Goal: Task Accomplishment & Management: Manage account settings

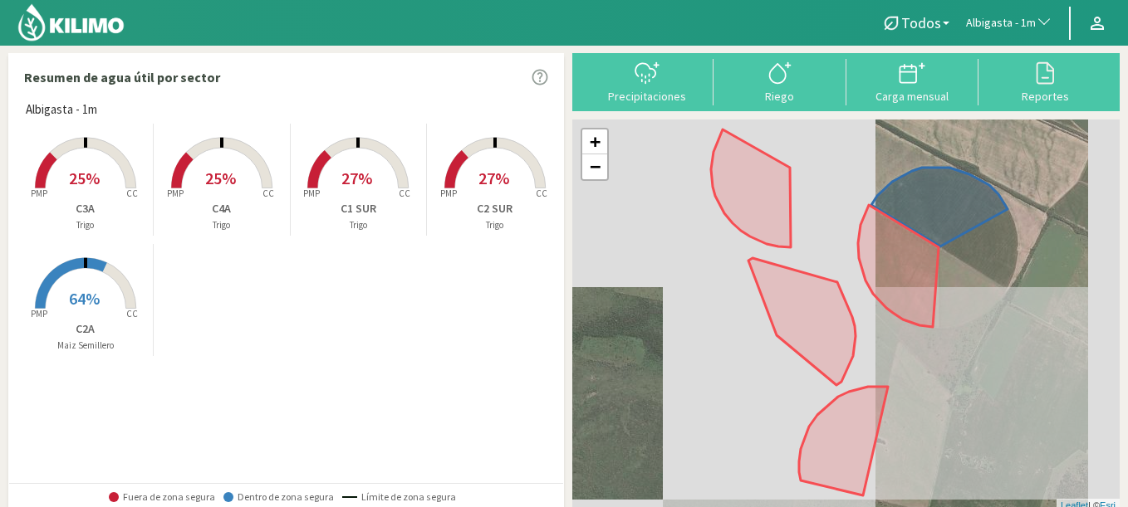
click at [1007, 20] on span "Albigasta - 1m" at bounding box center [1001, 23] width 70 height 17
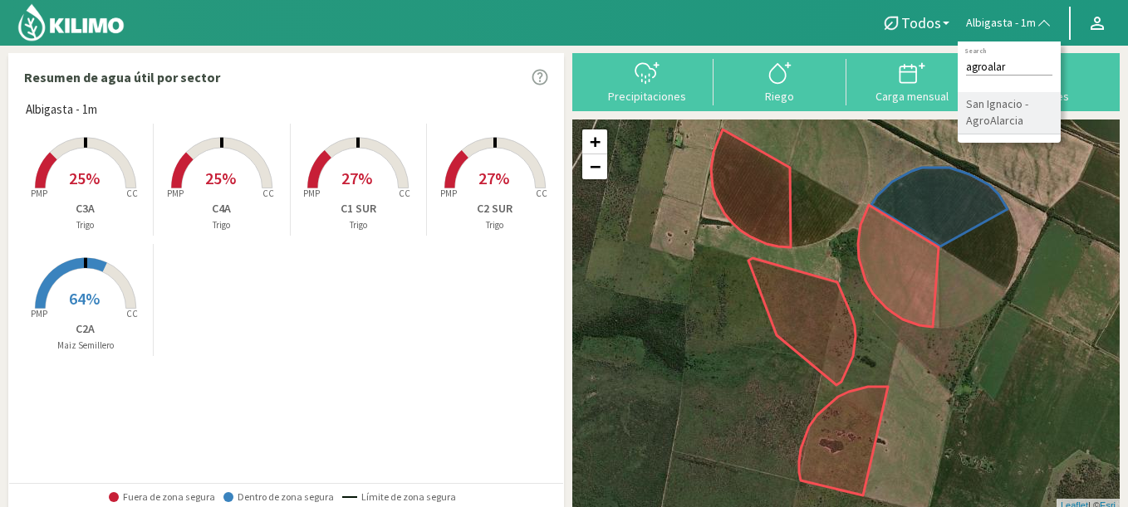
type input "agroalar"
click at [1001, 122] on li "San Ignacio - AgroAlarcia" at bounding box center [1008, 113] width 103 height 42
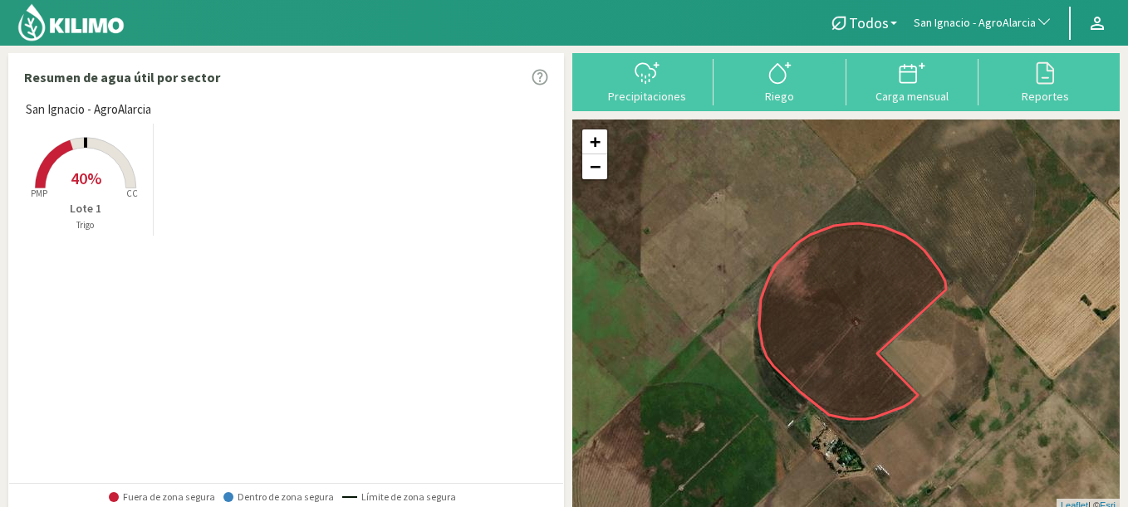
click at [96, 164] on rect at bounding box center [85, 190] width 133 height 133
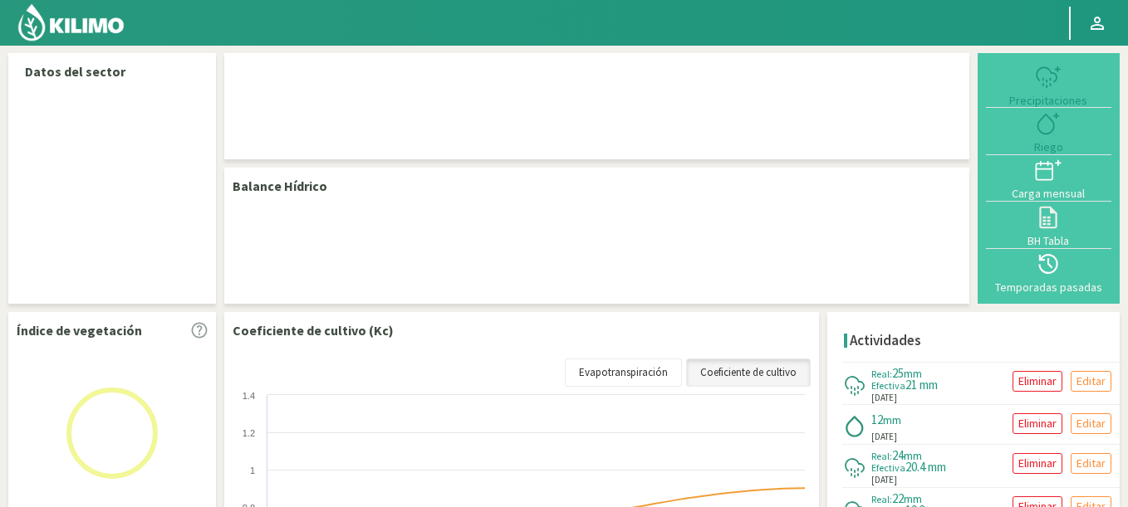
select select "223: Object"
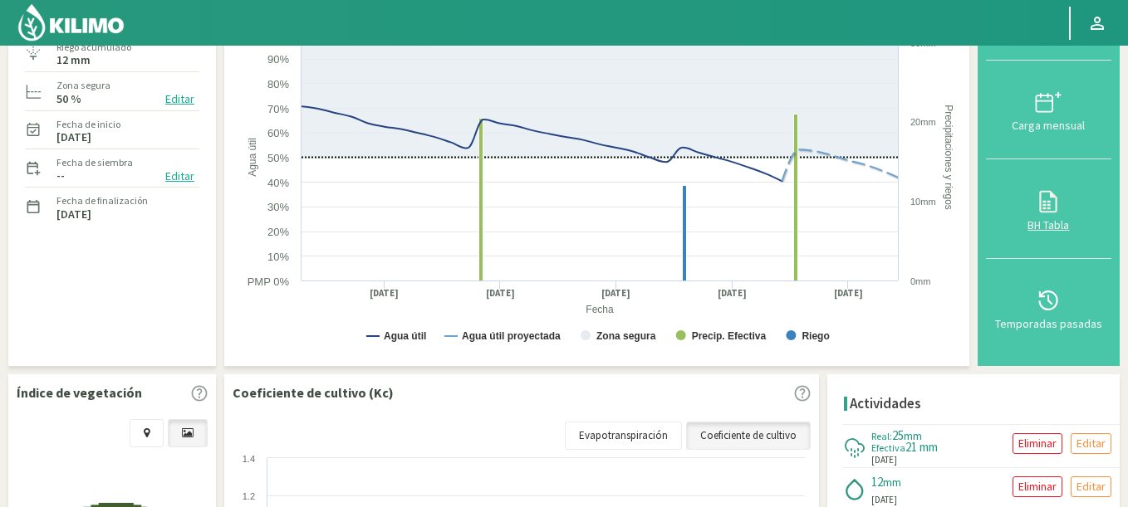
click at [1052, 205] on icon at bounding box center [1048, 201] width 17 height 22
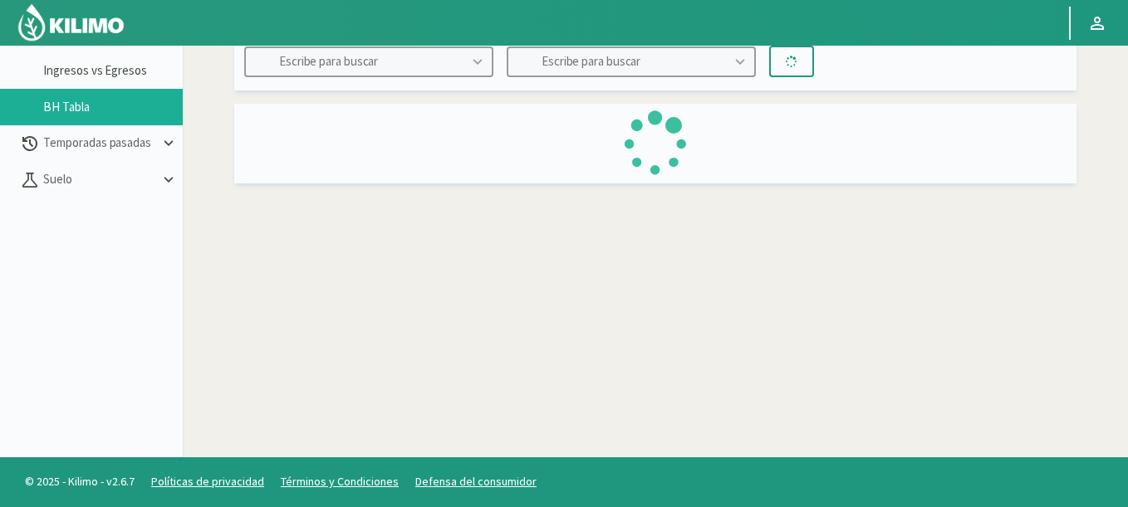
scroll to position [95, 0]
type input "San Ignacio - AgroAlarcia"
type input "Lote 1"
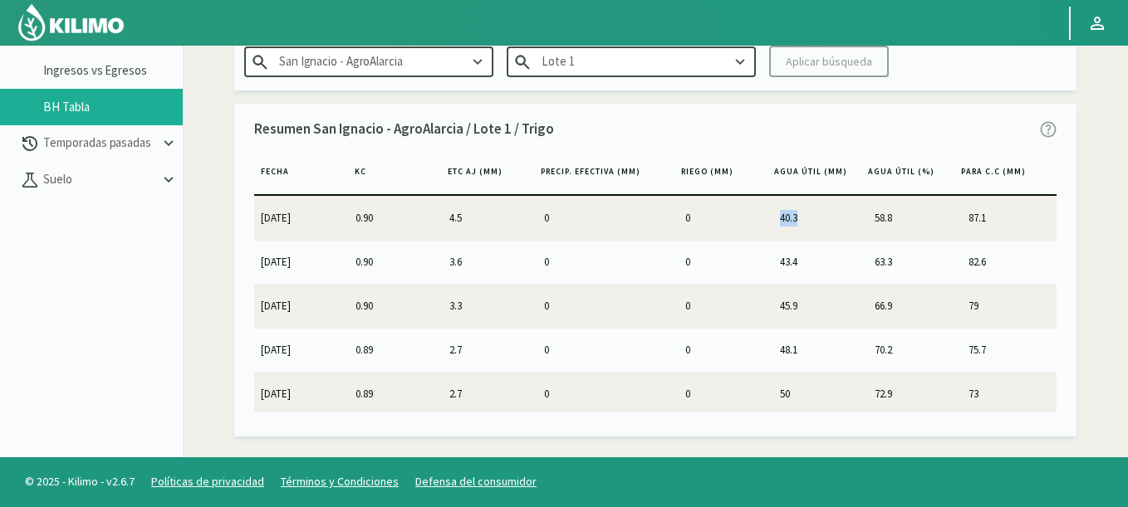
drag, startPoint x: 787, startPoint y: 217, endPoint x: 797, endPoint y: 218, distance: 10.1
click at [797, 218] on td "40.3" at bounding box center [820, 218] width 95 height 43
click at [792, 227] on td "40.3" at bounding box center [820, 218] width 95 height 43
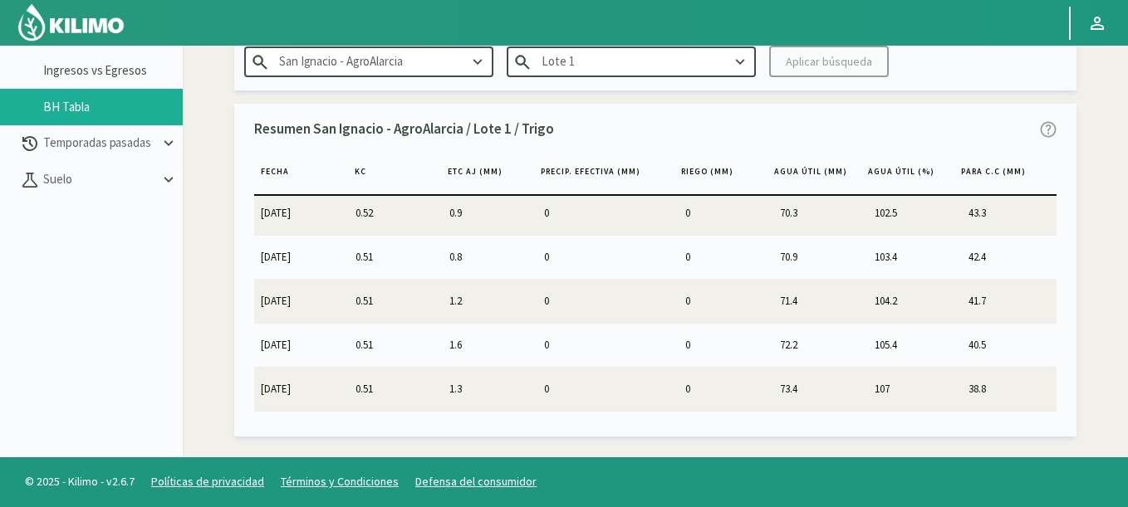
scroll to position [1978, 0]
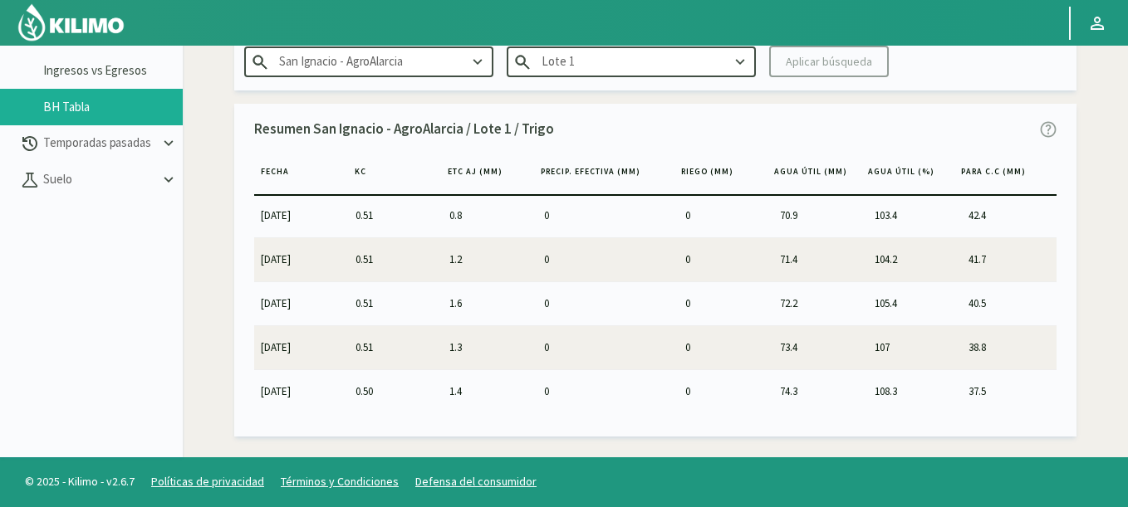
click at [95, 11] on img at bounding box center [71, 22] width 109 height 40
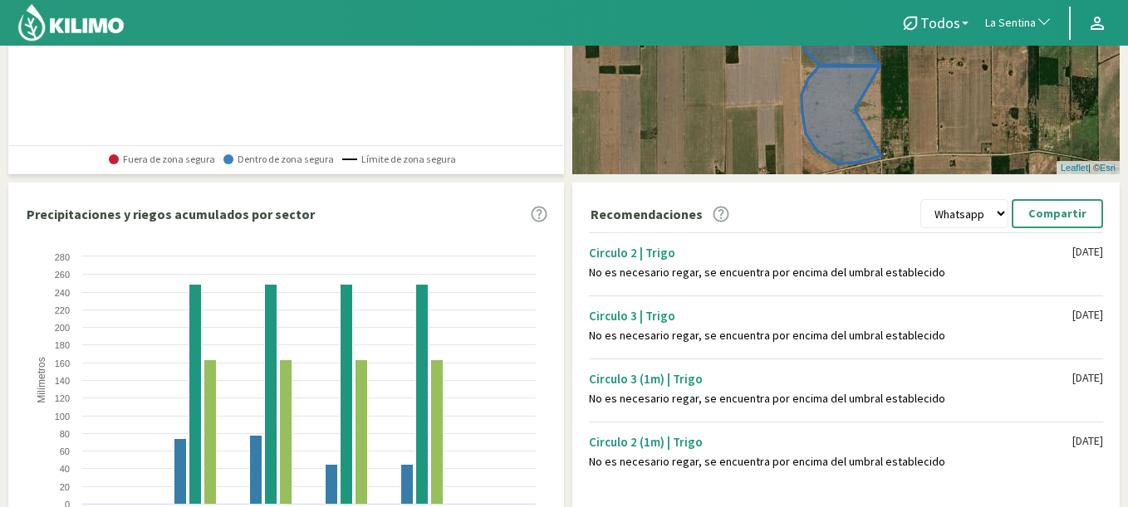
scroll to position [195, 0]
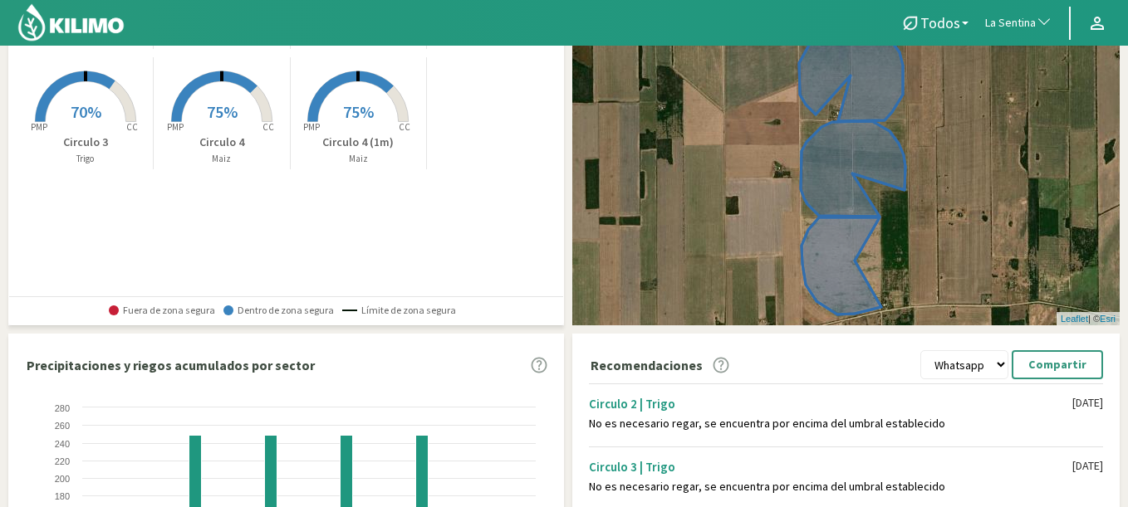
click at [1001, 7] on button "La Sentina" at bounding box center [1019, 23] width 84 height 37
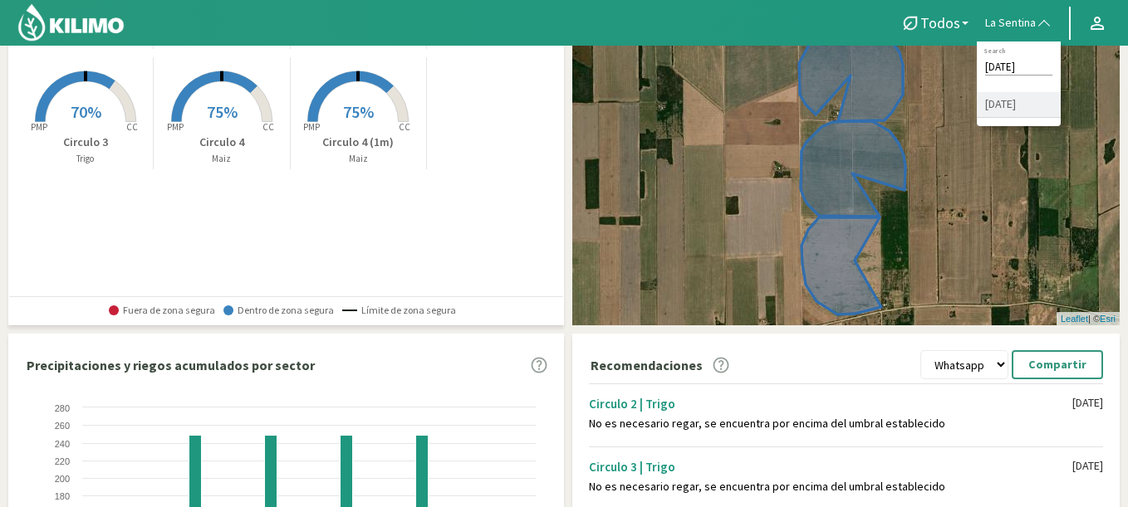
type input "san miguel"
click at [1021, 98] on li "[DATE]" at bounding box center [1019, 105] width 84 height 26
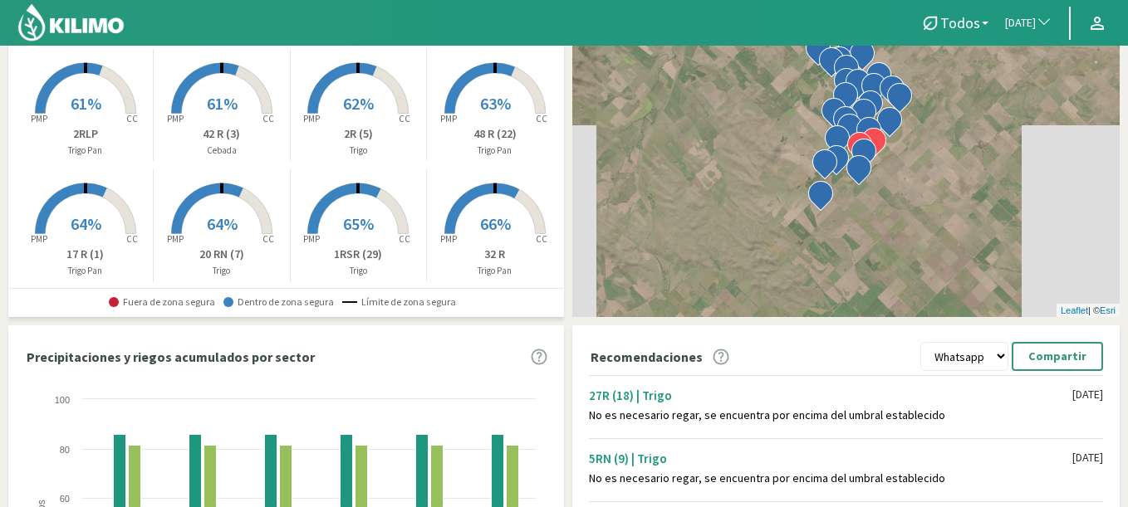
scroll to position [0, 0]
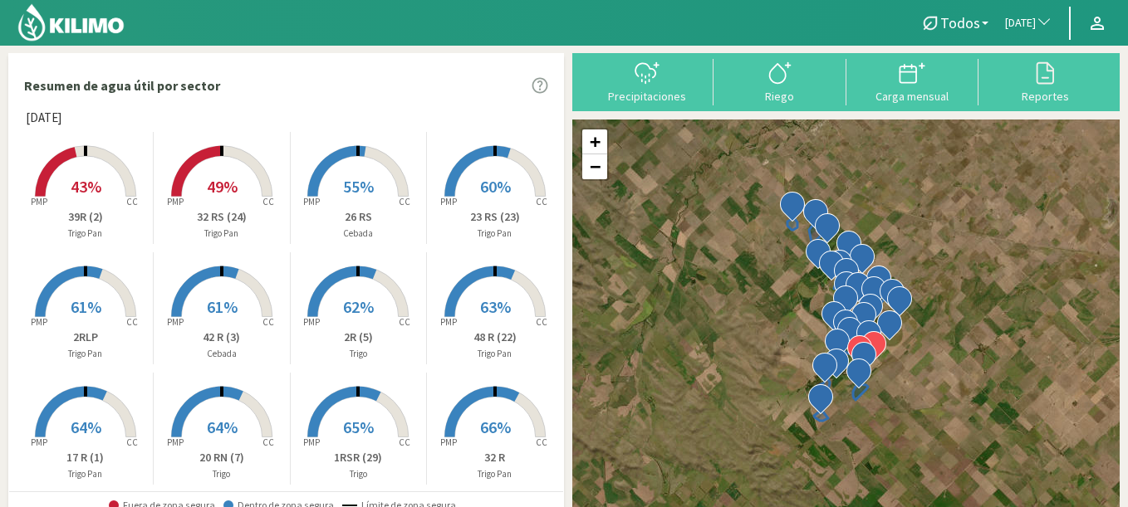
click at [501, 175] on rect at bounding box center [494, 198] width 133 height 133
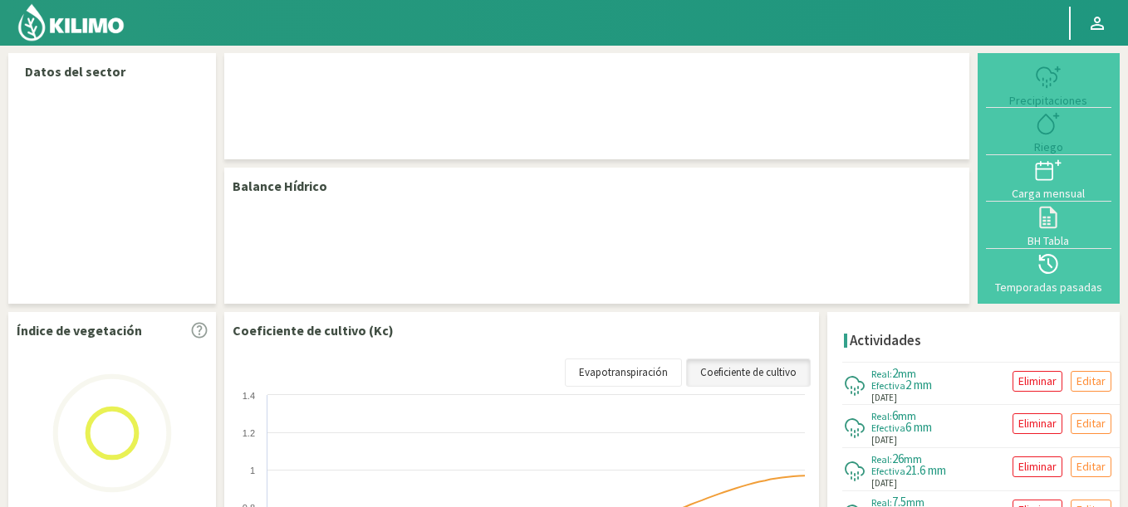
select select "236: Object"
select select "11: Object"
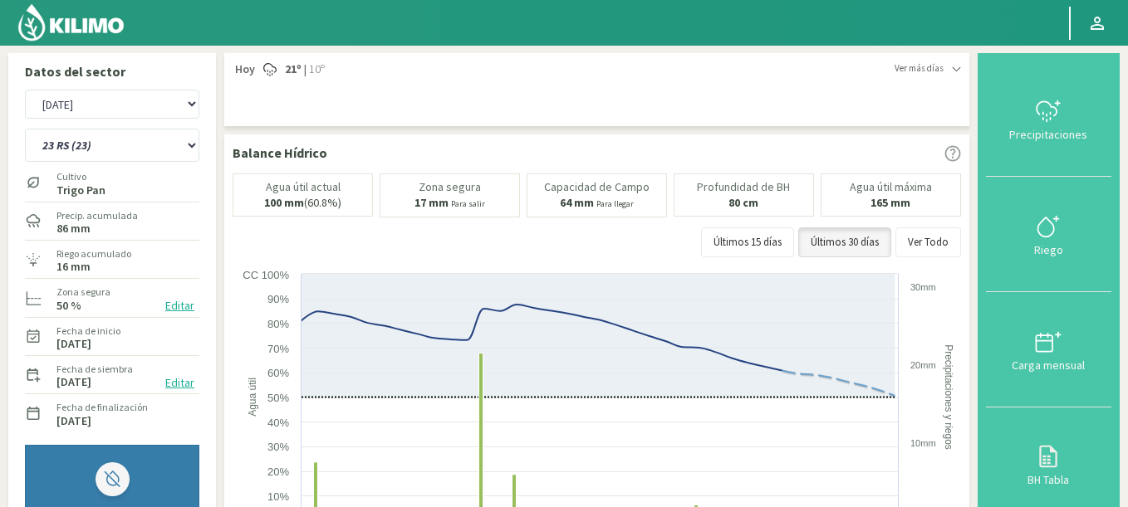
click at [181, 307] on button "Editar" at bounding box center [179, 305] width 39 height 19
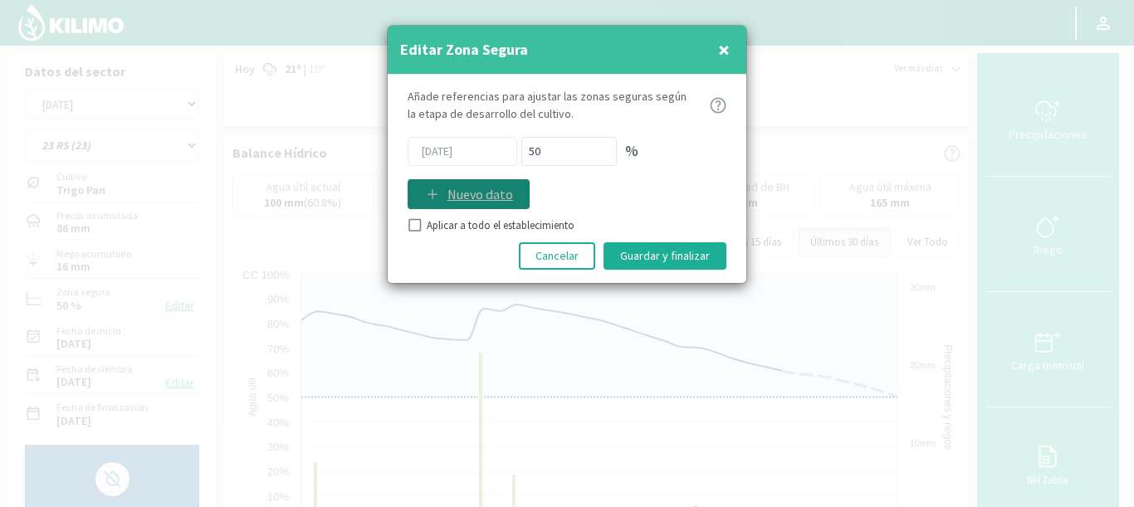
click at [459, 196] on p "Nuevo dato" at bounding box center [481, 194] width 66 height 20
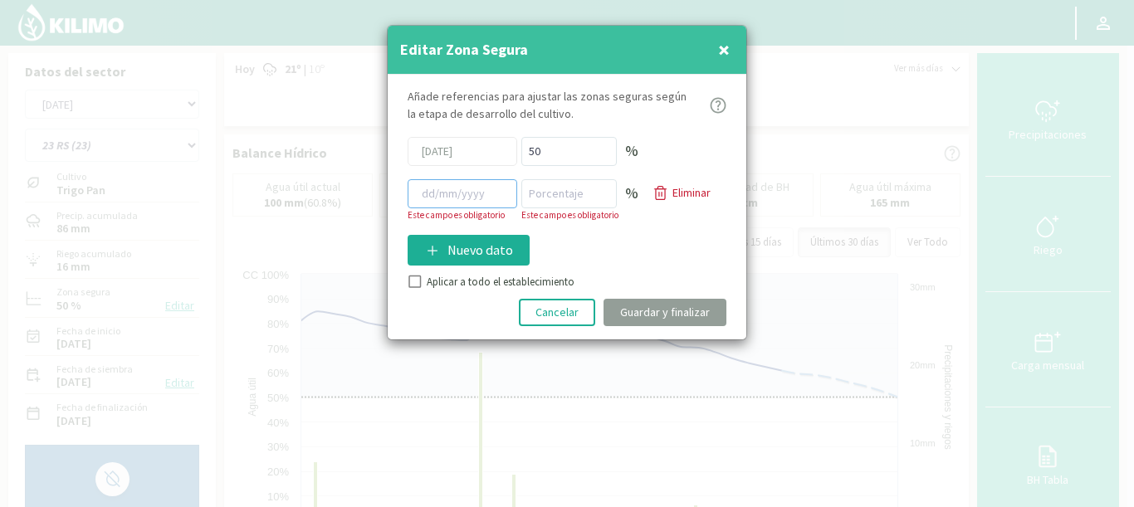
click at [477, 199] on input at bounding box center [463, 193] width 110 height 29
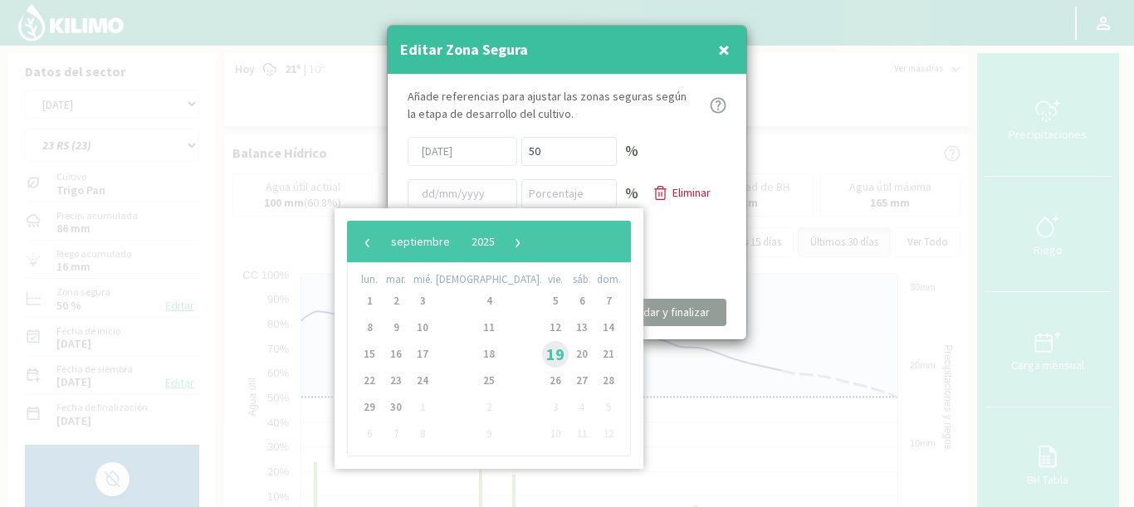
click at [542, 357] on span "19" at bounding box center [555, 354] width 27 height 27
type input "[DATE]"
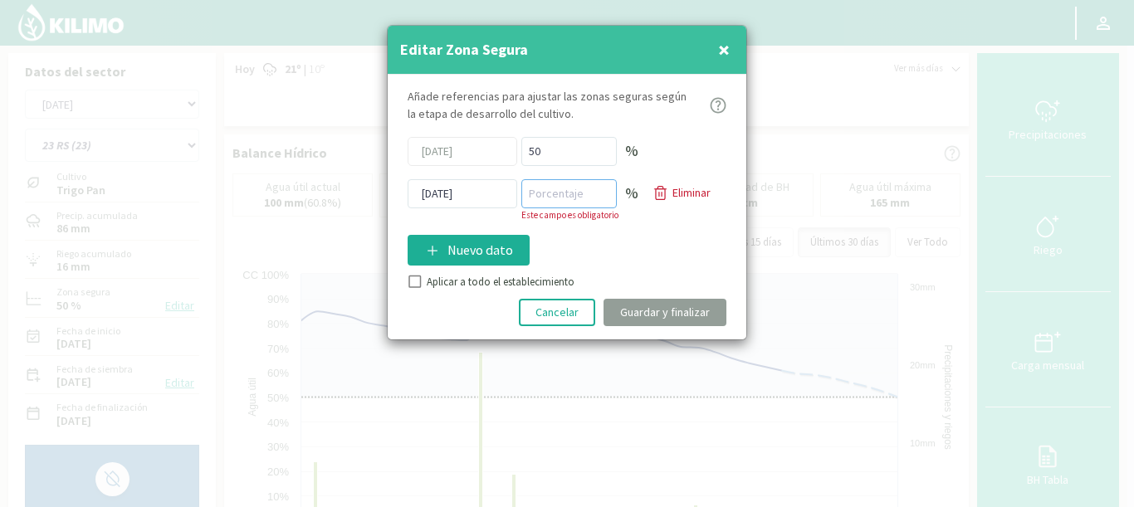
click at [567, 200] on input "number" at bounding box center [568, 193] width 95 height 29
type input "65"
click at [416, 281] on div "Añade referencias para ajustar las zonas seguras según la etapa de desarrollo d…" at bounding box center [567, 207] width 359 height 265
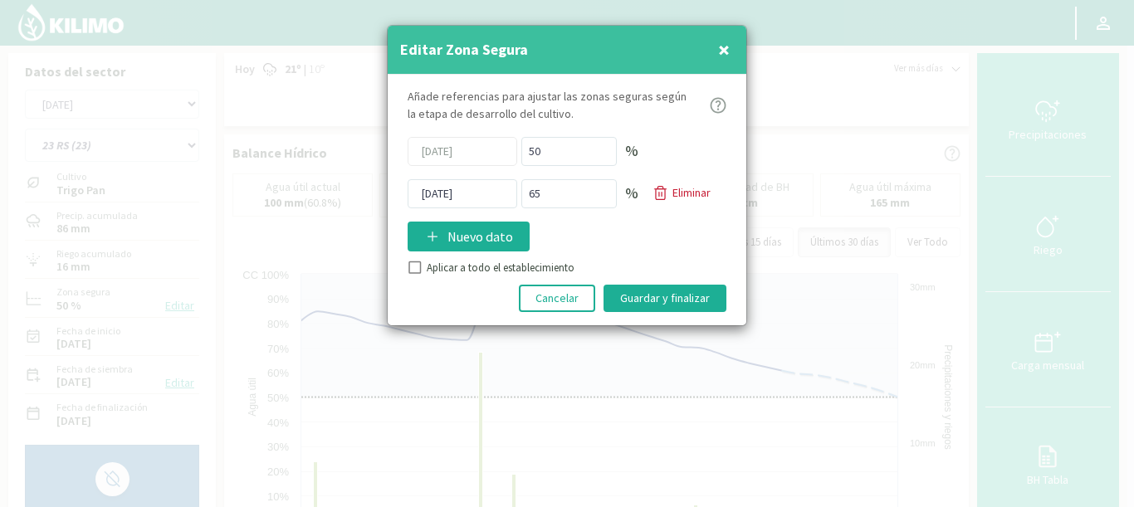
click at [410, 268] on input "Aplicar a todo el establecimiento" at bounding box center [413, 270] width 17 height 17
checkbox input "true"
click at [638, 301] on button "Guardar y finalizar" at bounding box center [665, 298] width 123 height 27
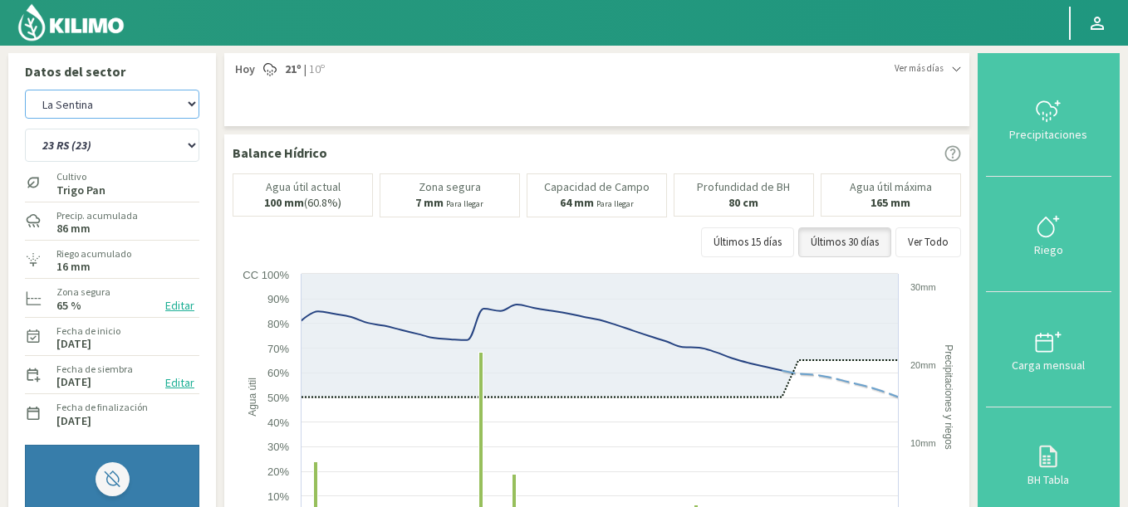
click at [25, 90] on select "Agr. Huertos de Chocalan Agrícola Bakia Agrícola Bakia - IC Agrícola Exser - Ca…" at bounding box center [112, 104] width 174 height 29
select select "442: Object"
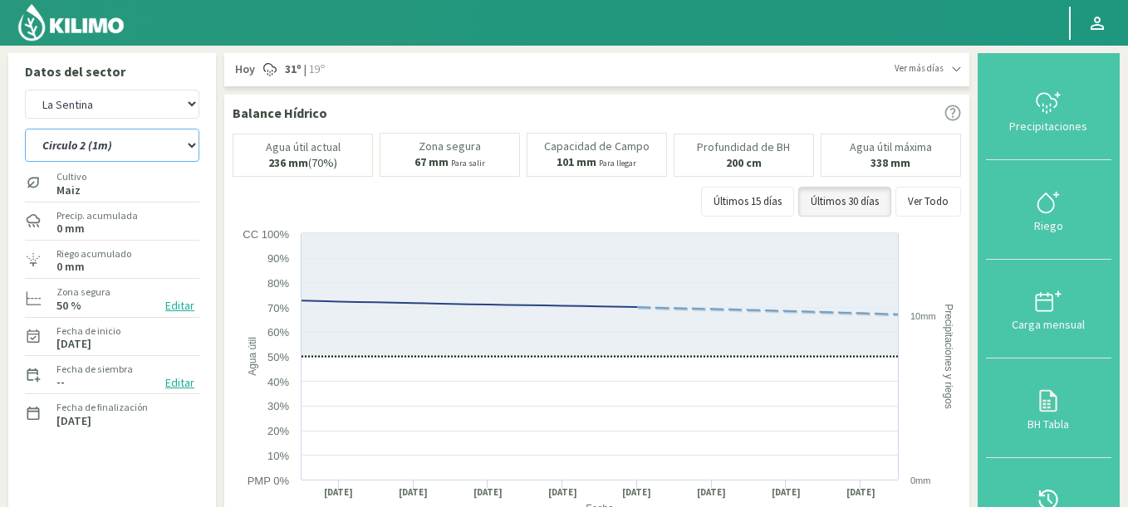
click at [25, 129] on select "Circulo 1 Circulo 2 Circulo 2 (1m) Circulo 3 Circulo 3 (1m) Circulo 4 Circulo 4…" at bounding box center [112, 145] width 174 height 33
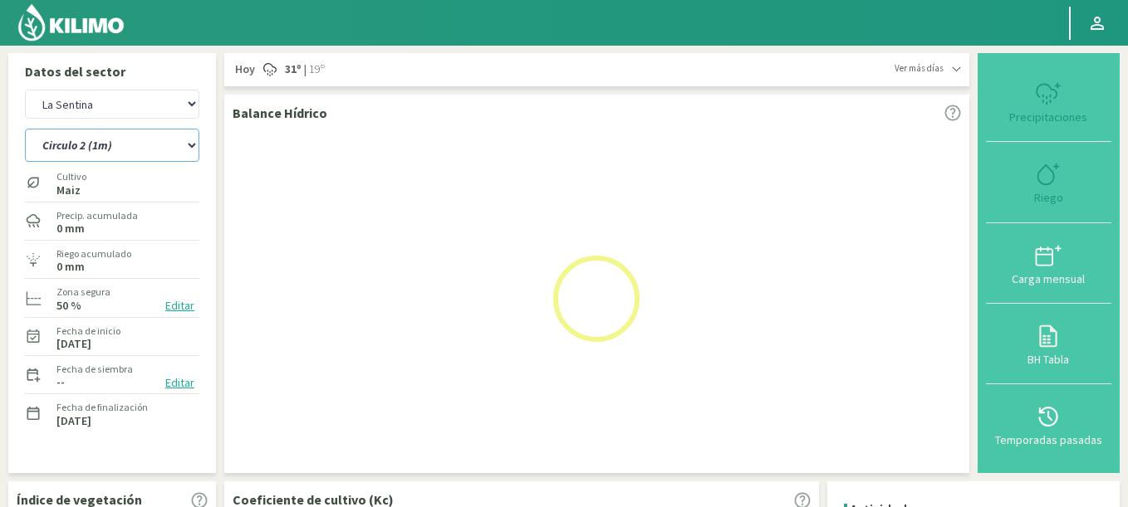
select select "31: Object"
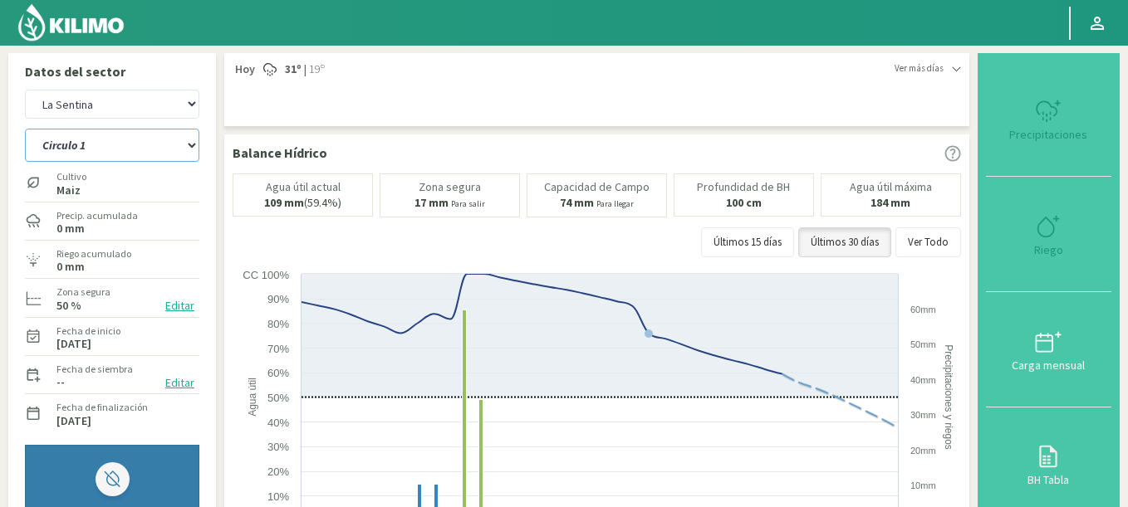
select select "710: Object"
click at [25, 129] on select "Circulo 1 Circulo 2 Circulo 2 (1m) Circulo 3 Circulo 3 (1m) Circulo 4 Circulo 4…" at bounding box center [112, 145] width 174 height 33
select select "40: Object"
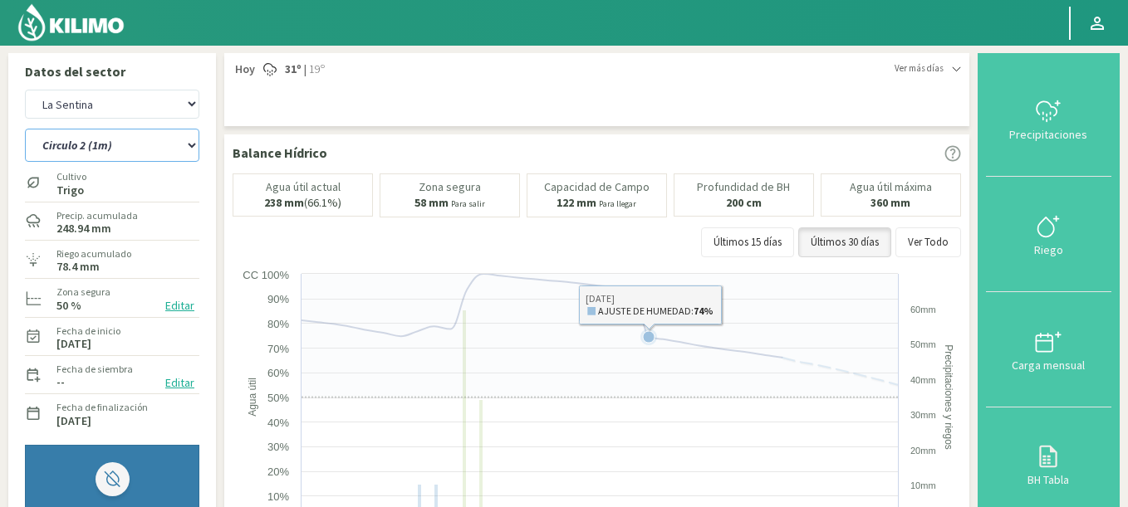
select select "978: Object"
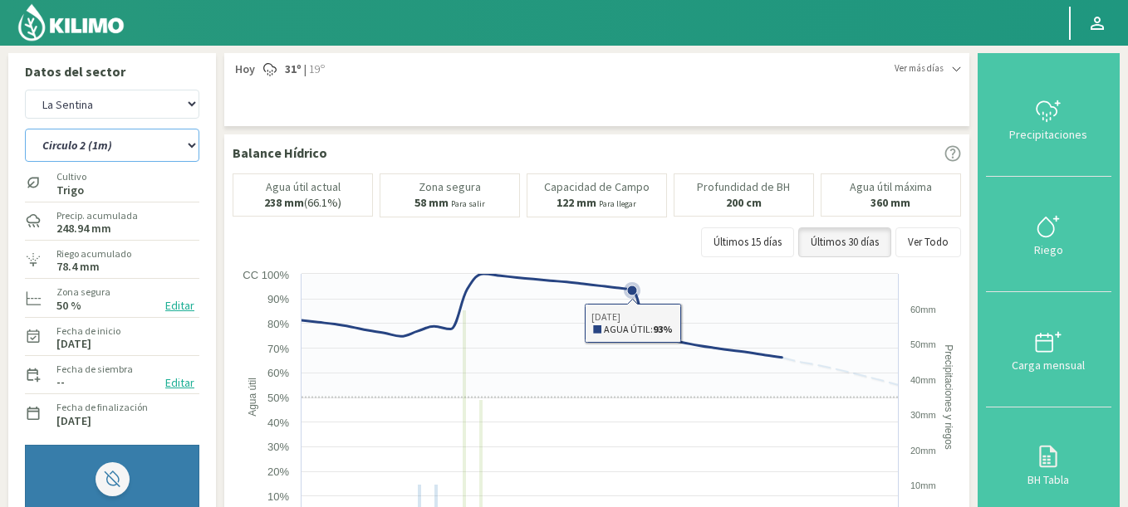
select select "46: Object"
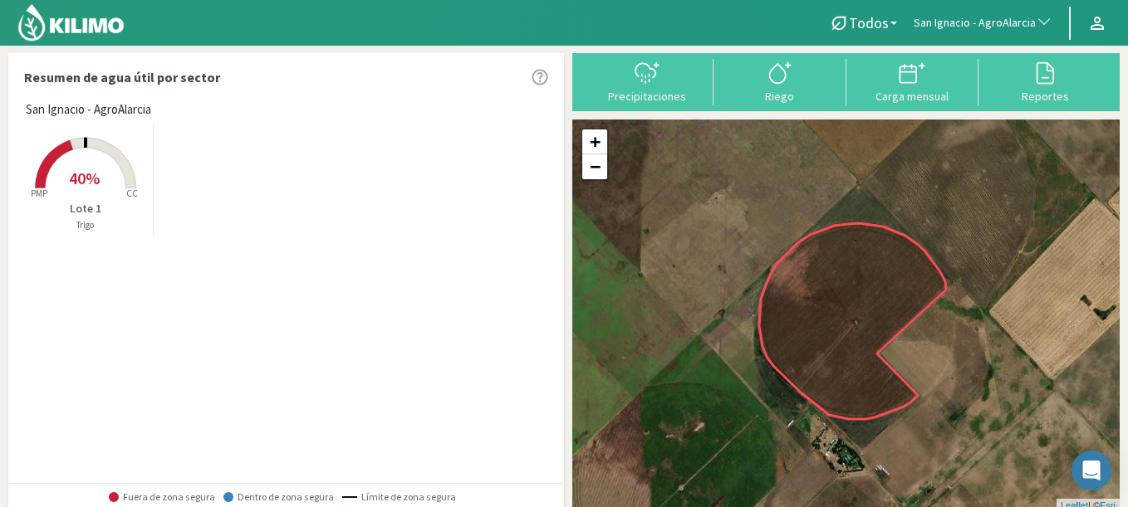
click at [964, 28] on span "San Ignacio - AgroAlarcia" at bounding box center [974, 23] width 122 height 17
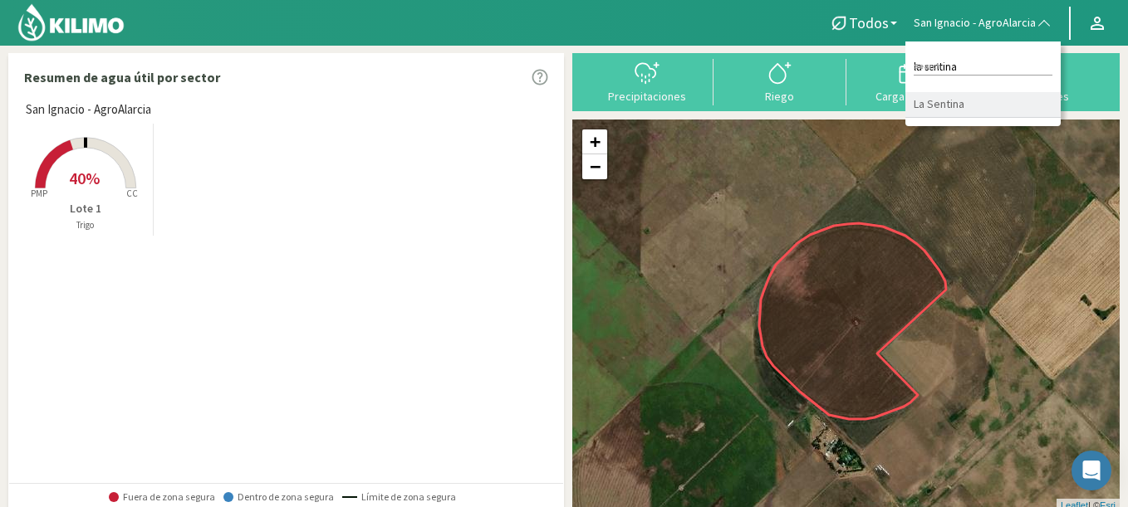
type input "la sentina"
click at [942, 98] on li "La Sentina" at bounding box center [982, 105] width 155 height 26
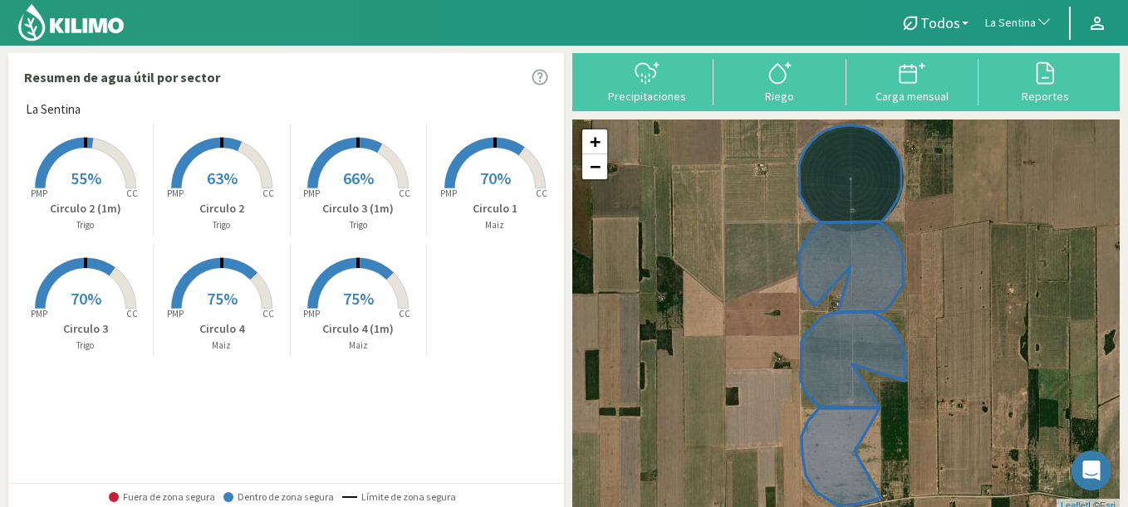
click at [225, 188] on span "63%" at bounding box center [222, 178] width 31 height 21
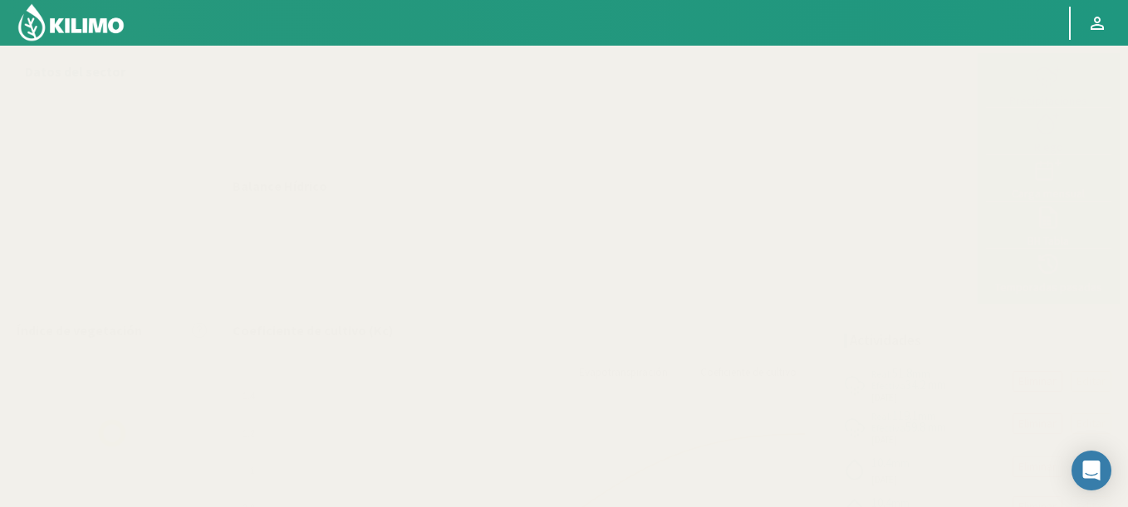
select select "174: Object"
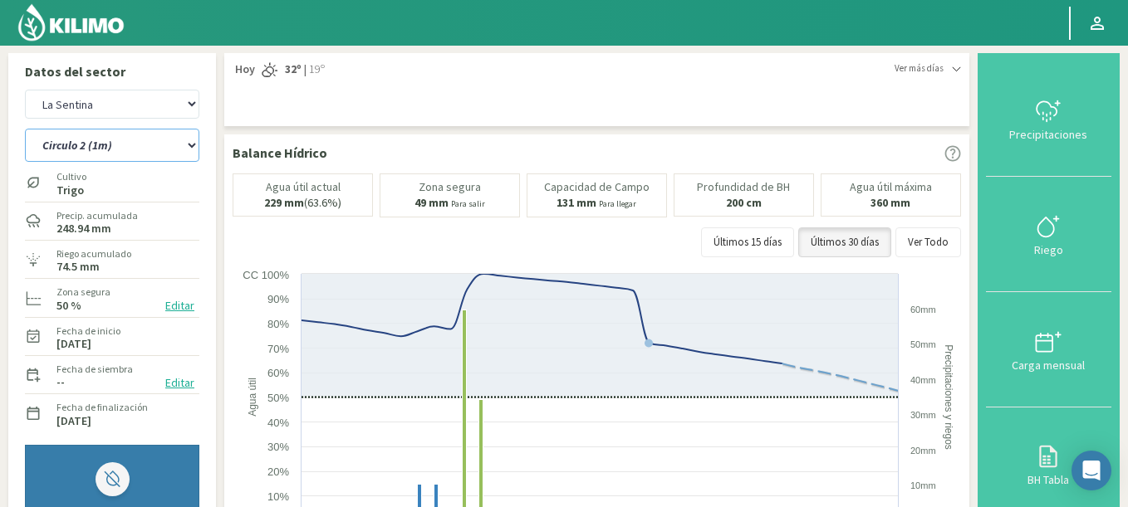
click at [25, 129] on select "Circulo 1 Circulo 2 Circulo 2 (1m) Circulo 3 Circulo 3 (1m) Circulo 4 Circulo 4…" at bounding box center [112, 145] width 174 height 33
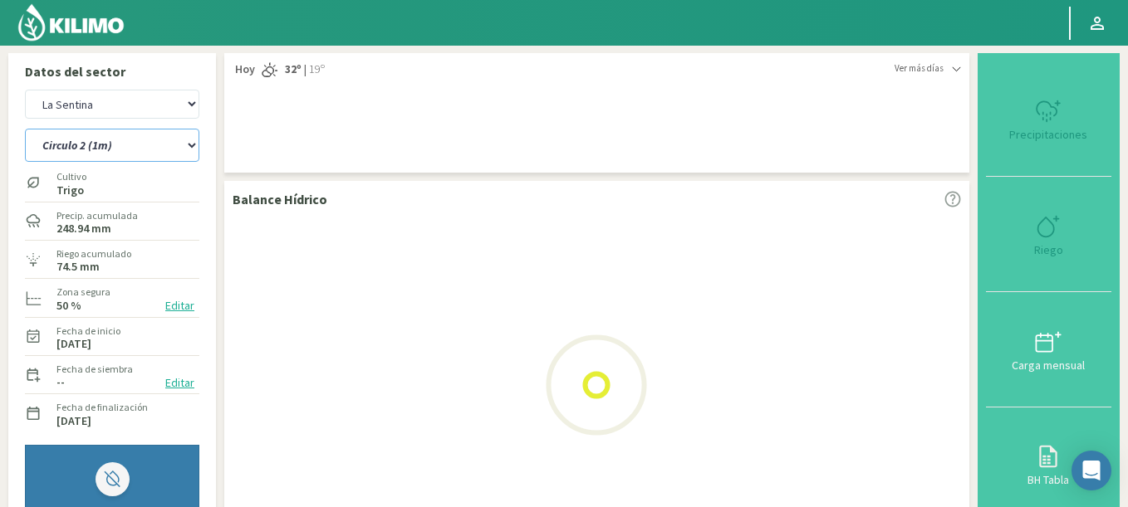
select select "1: Object"
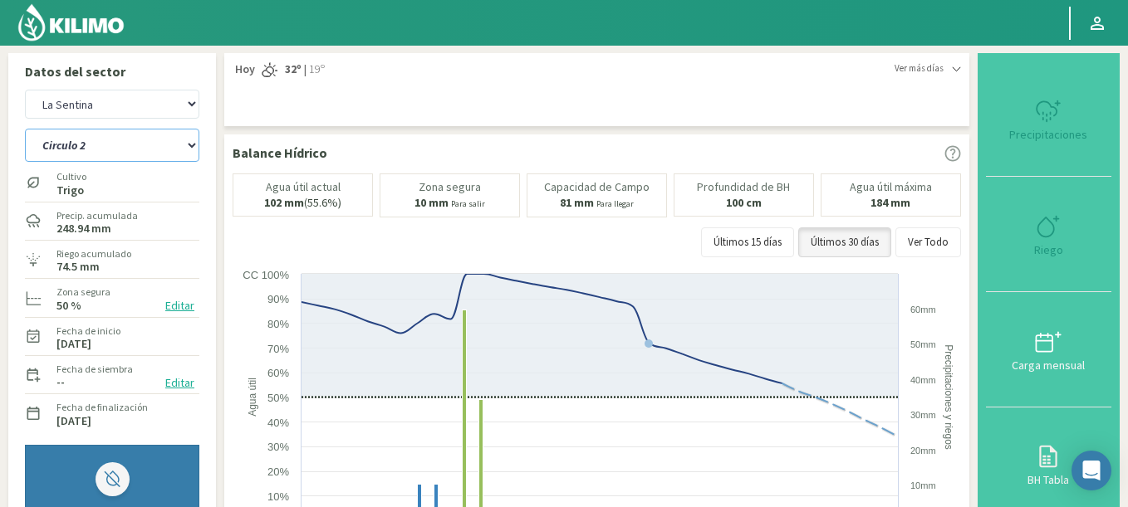
select select "442: Object"
click at [25, 129] on select "Circulo 1 Circulo 2 Circulo 2 (1m) Circulo 3 Circulo 3 (1m) Circulo 4 Circulo 4…" at bounding box center [112, 145] width 174 height 33
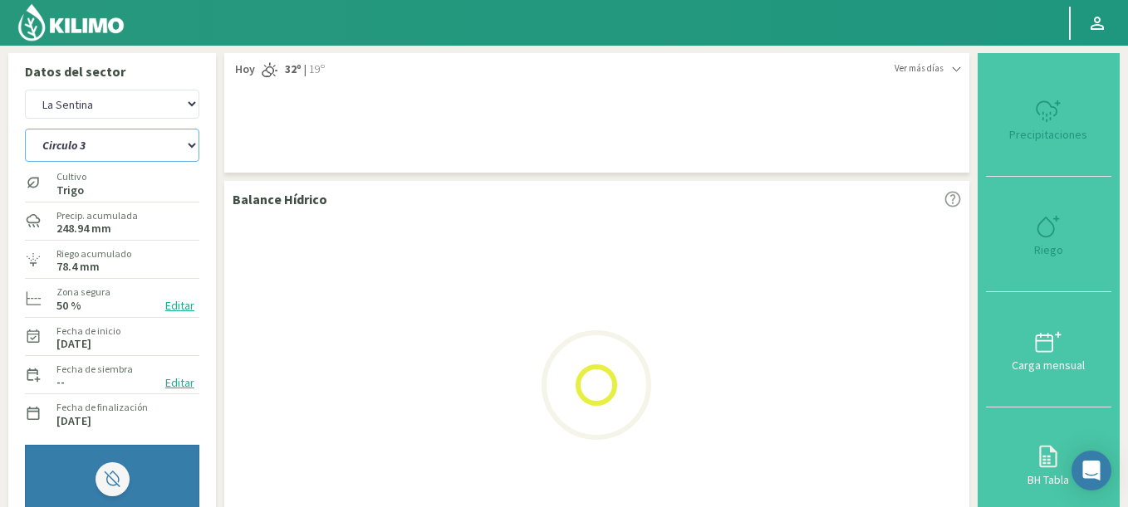
select select "9: Object"
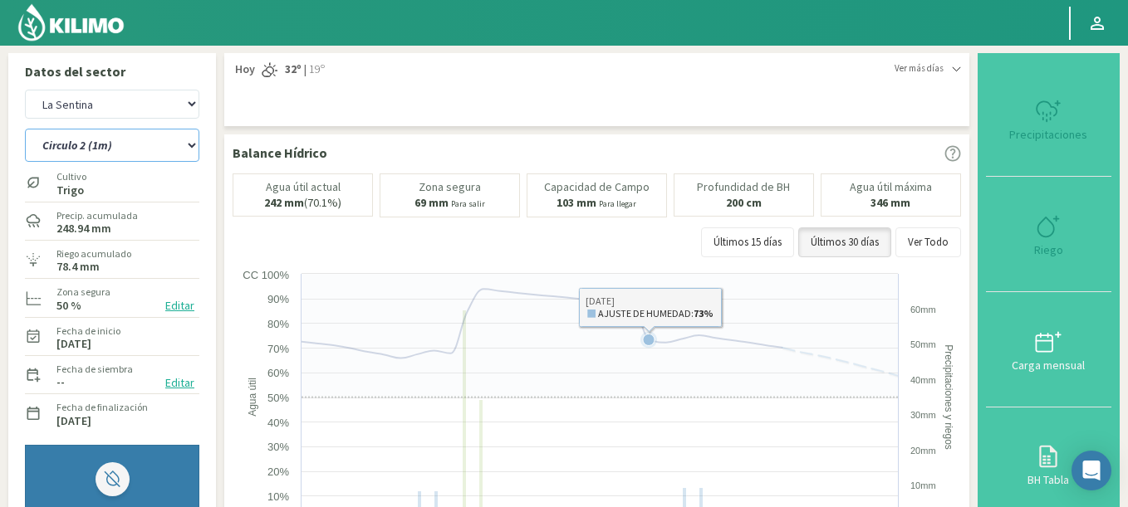
select select "710: Object"
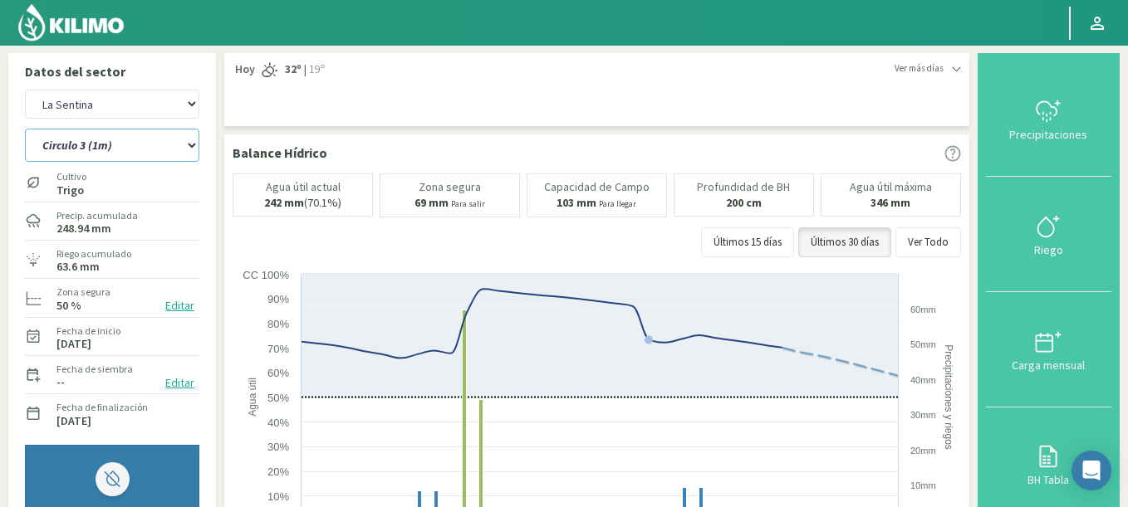
click at [25, 129] on select "Circulo 1 Circulo 2 Circulo 2 (1m) Circulo 3 Circulo 3 (1m) Circulo 4 Circulo 4…" at bounding box center [112, 145] width 174 height 33
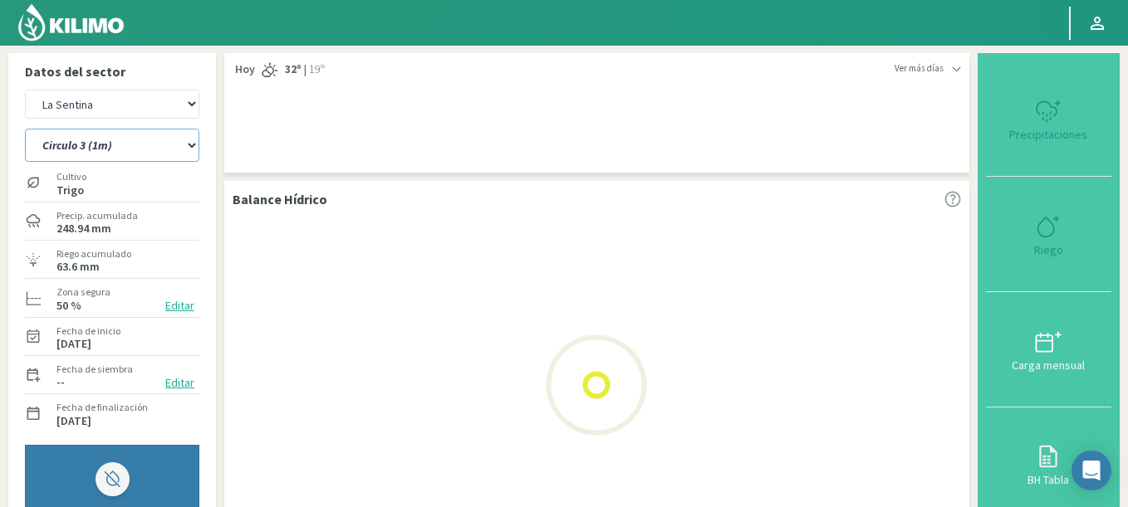
select select "17: Object"
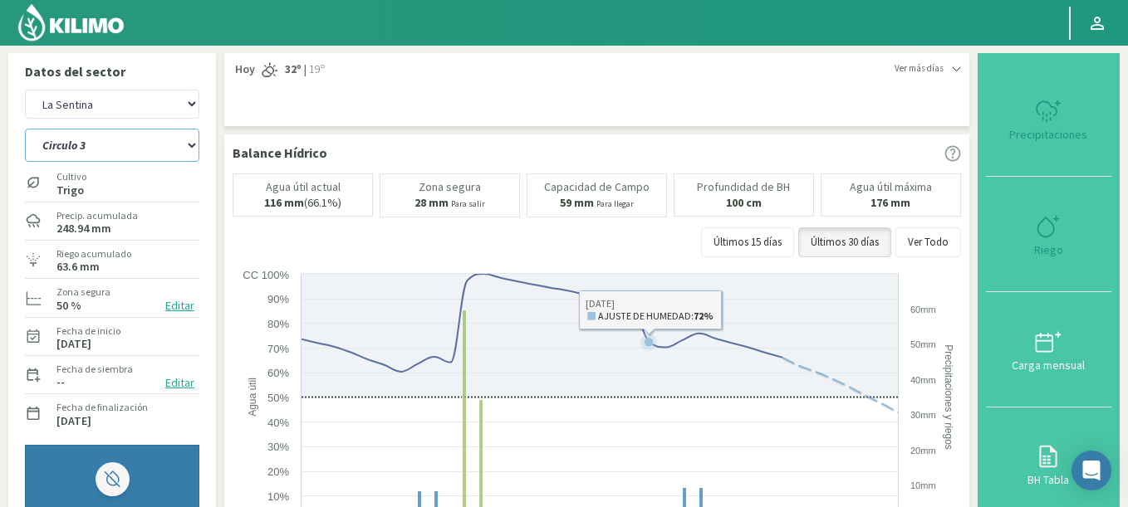
select select "978: Object"
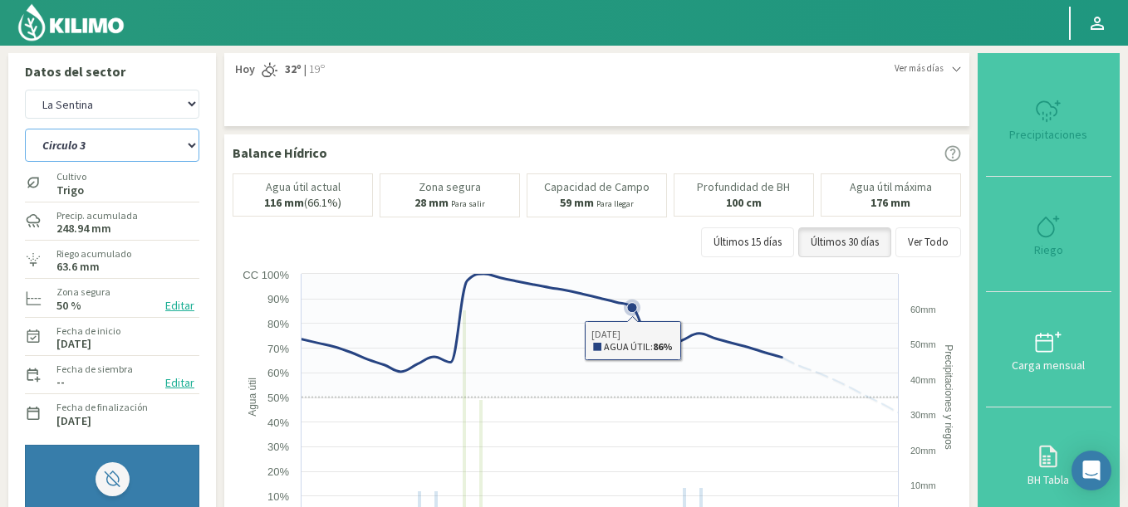
select select "25: Object"
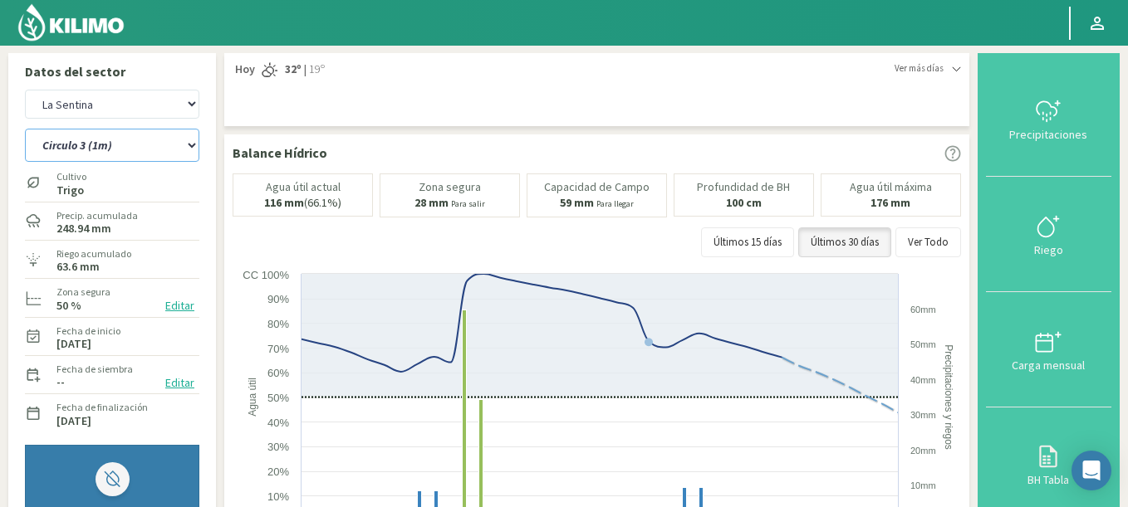
drag, startPoint x: 92, startPoint y: 138, endPoint x: 99, endPoint y: 107, distance: 31.4
click at [99, 108] on div "Agr. Huertos de Chocalan Agrícola Bakia Agrícola Bakia - IC Agrícola Exser - Ca…" at bounding box center [112, 265] width 174 height 359
click at [25, 90] on select "Agr. Huertos de Chocalan Agrícola Bakia Agrícola Bakia - IC Agrícola Exser - Ca…" at bounding box center [112, 104] width 174 height 29
select select "1308: Object"
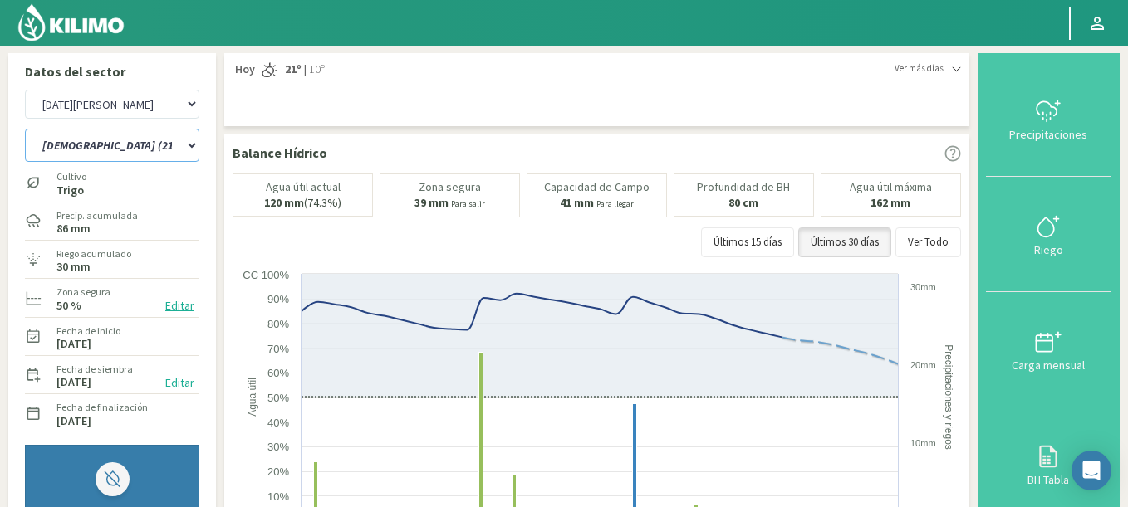
click at [25, 129] on select "12 RS (25) 17 R (1) 19 RO (6) 1RLPS 1RSR (29) 20 RN (7) 21 RAB (28) 21 RN (8) 2…" at bounding box center [112, 145] width 174 height 33
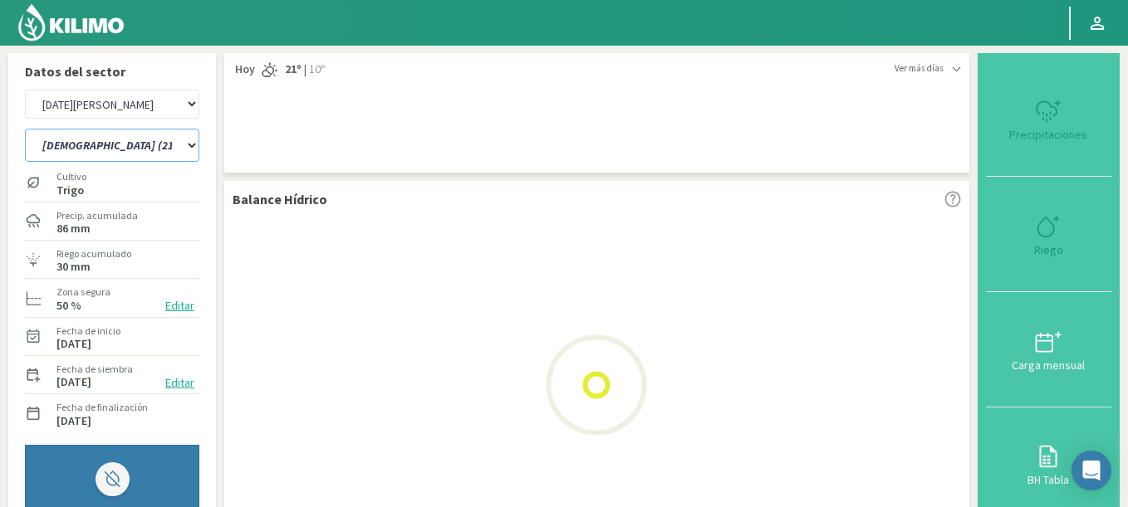
select select "28: Object"
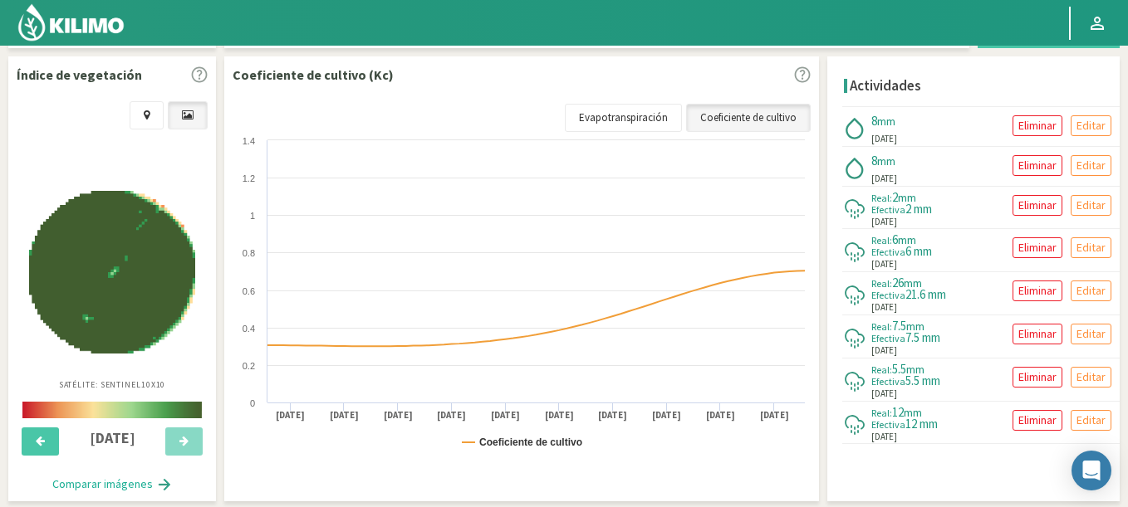
select select "1576: Object"
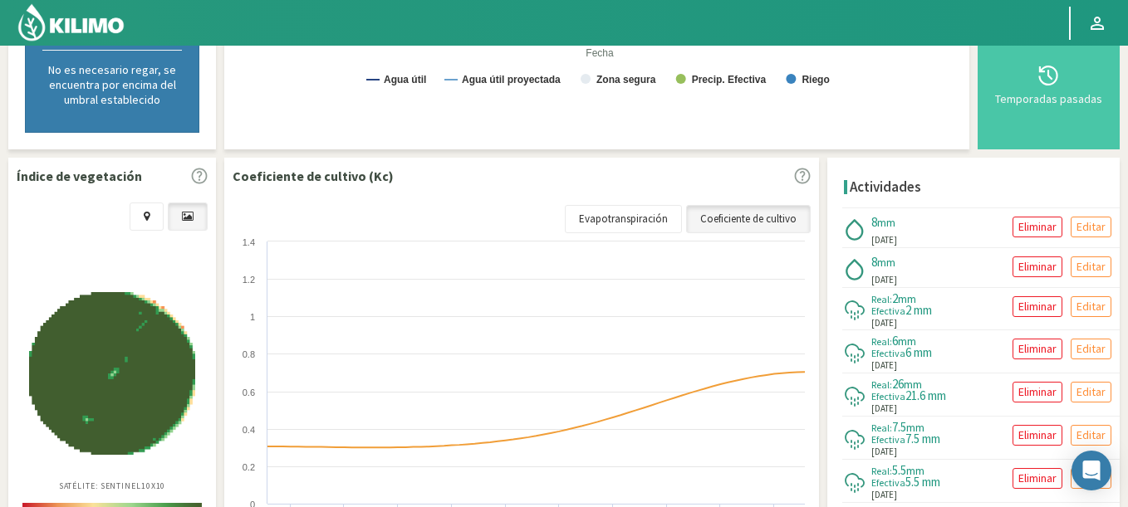
select select "67: Object"
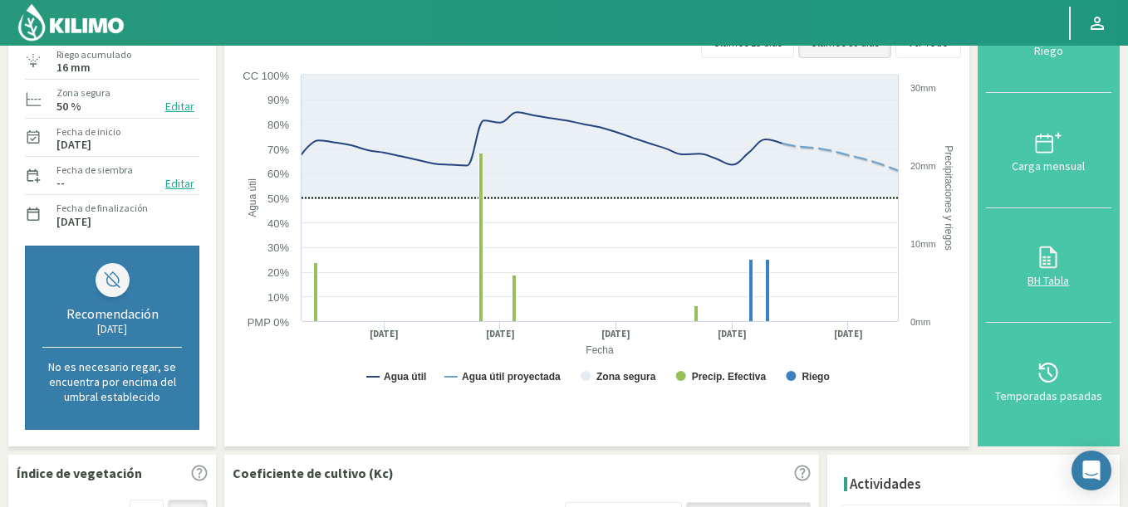
click at [1054, 275] on div "BH Tabla" at bounding box center [1048, 281] width 115 height 12
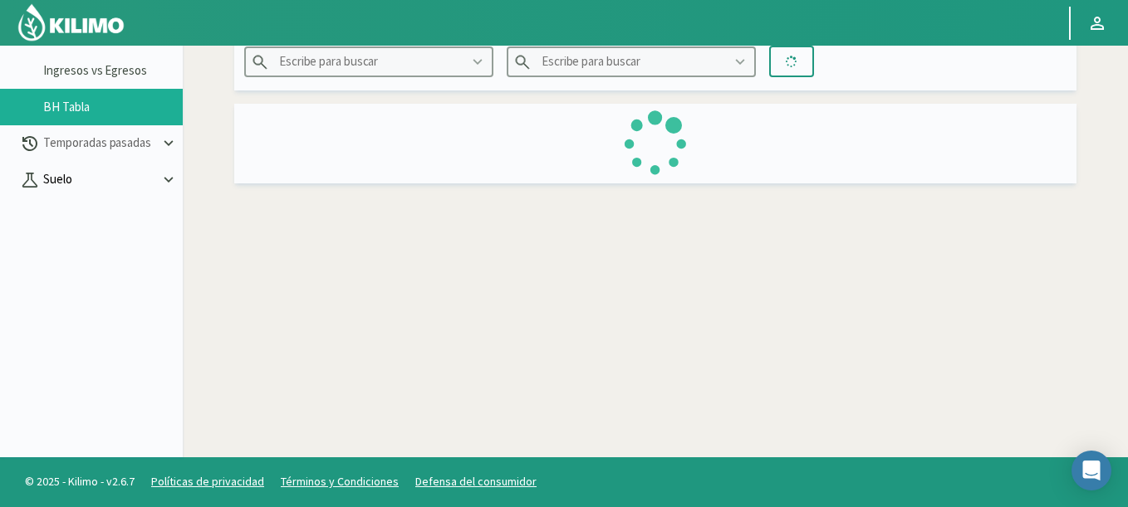
type input "[DATE]"
type input "21RSM (21)"
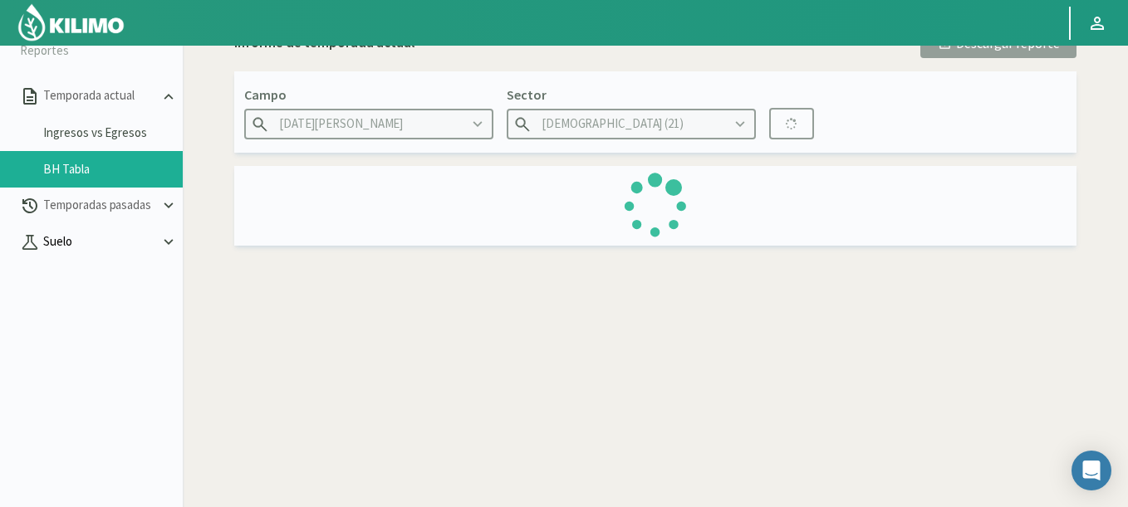
scroll to position [0, 0]
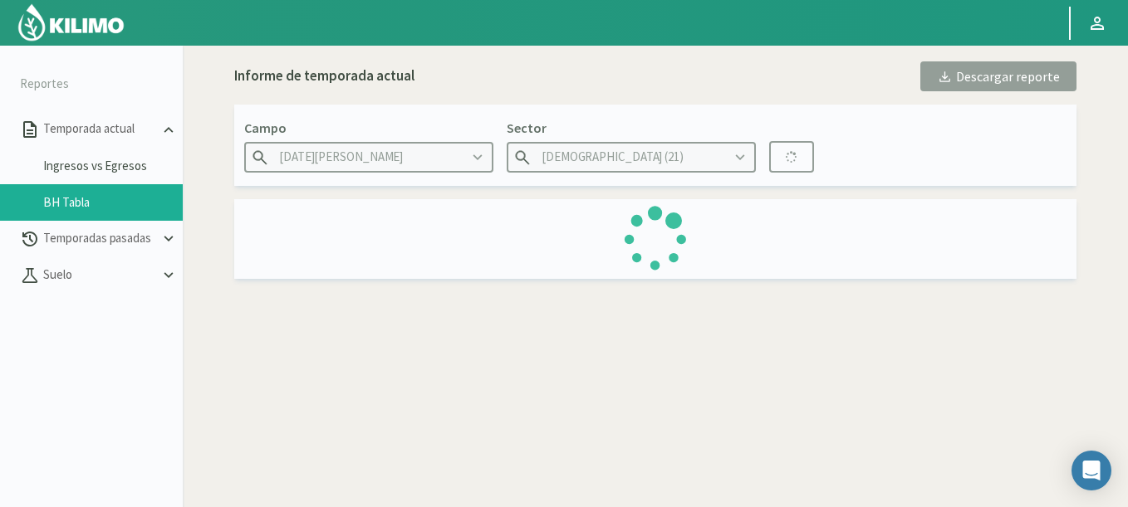
click at [81, 27] on img at bounding box center [71, 22] width 109 height 40
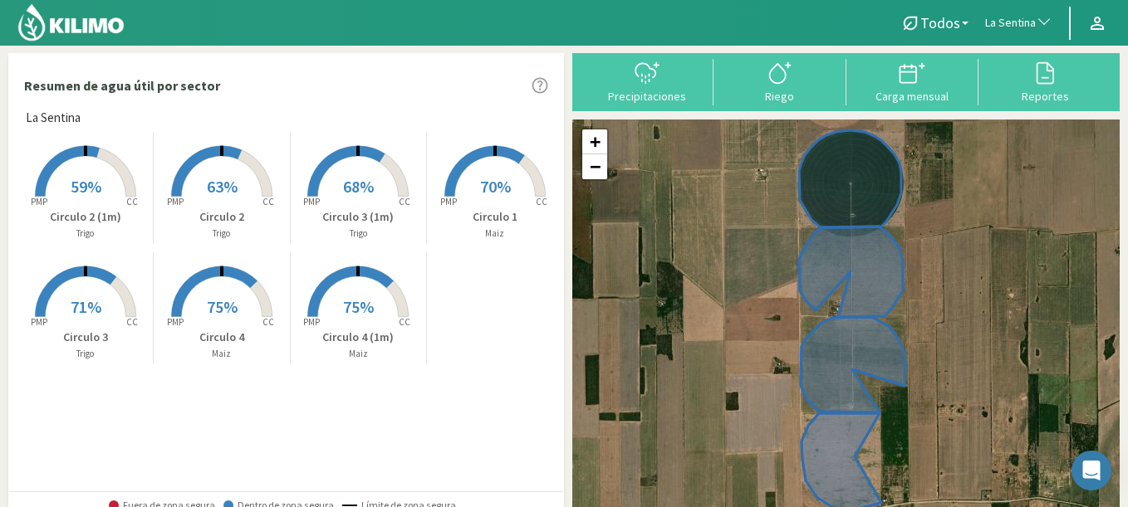
click at [992, 20] on span "La Sentina" at bounding box center [1010, 23] width 51 height 17
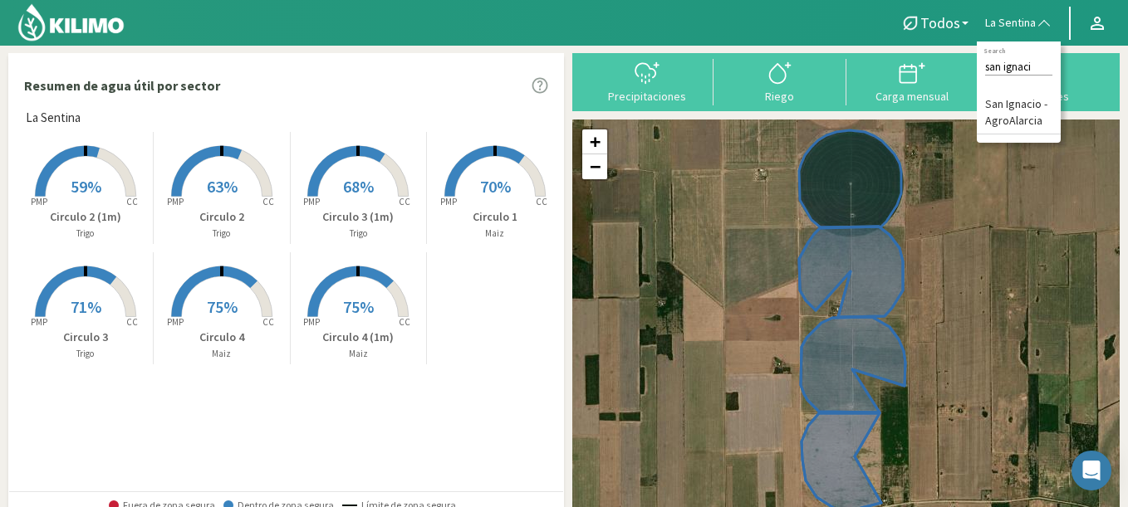
type input "san ignaci"
click at [1009, 110] on li "San Ignacio - AgroAlarcia" at bounding box center [1019, 113] width 84 height 42
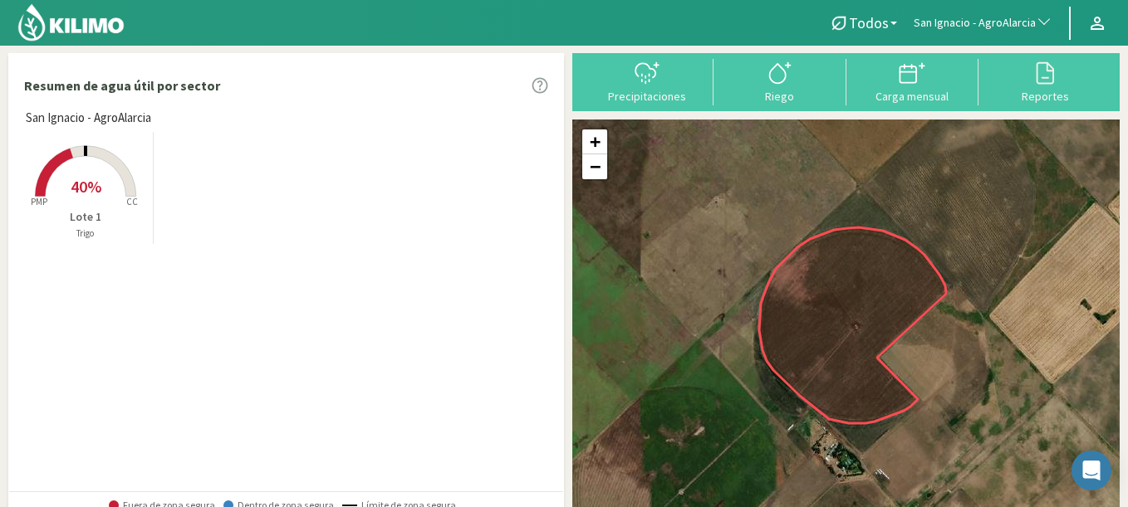
click at [78, 179] on span "40%" at bounding box center [86, 186] width 31 height 21
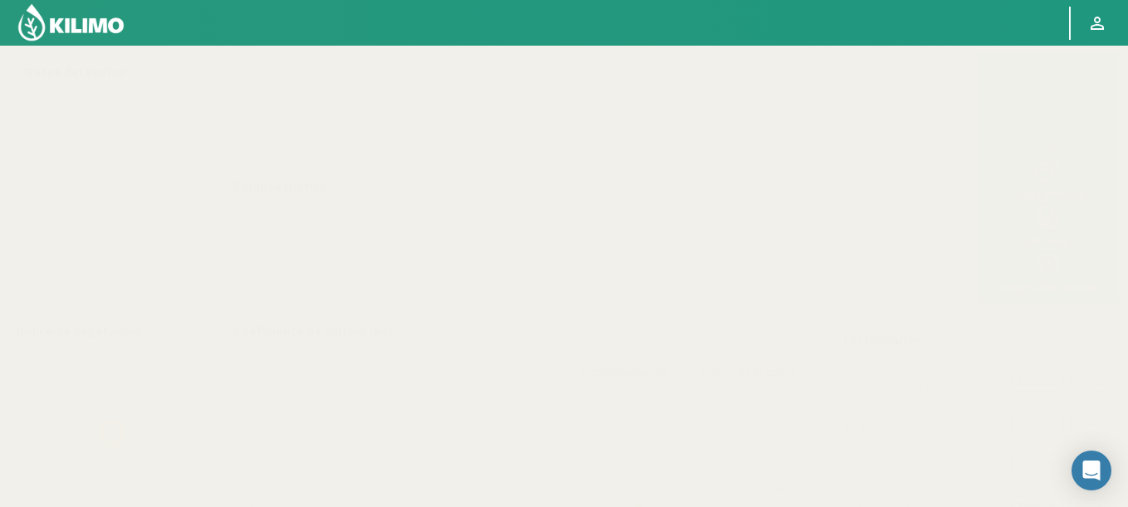
select select "223: Object"
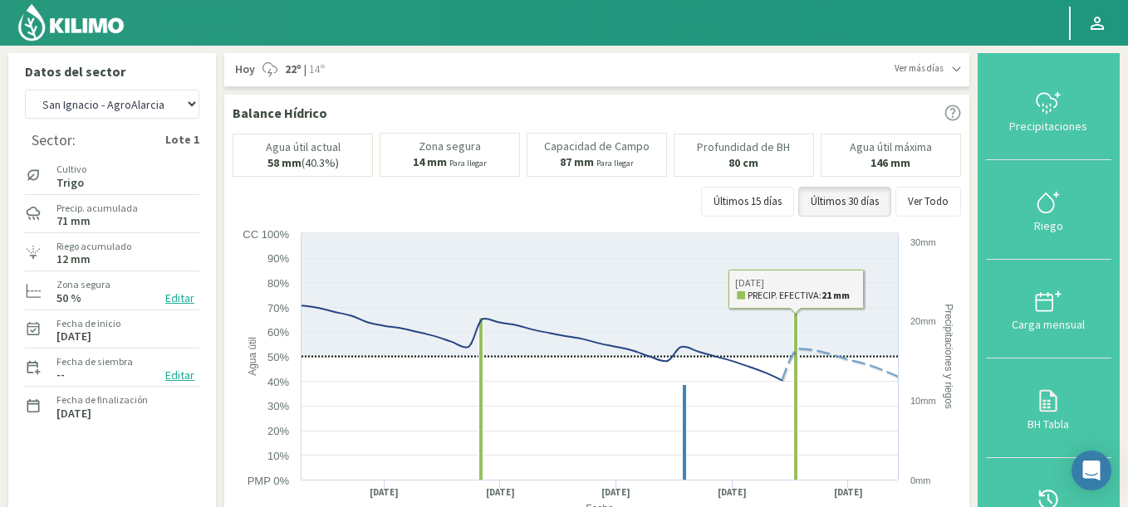
click at [1048, 409] on icon at bounding box center [1048, 401] width 27 height 27
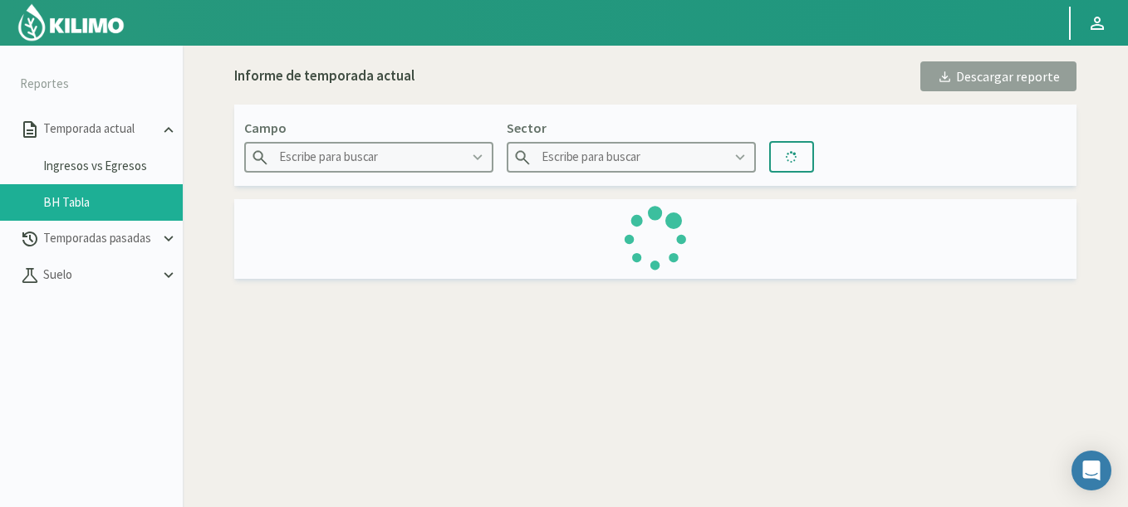
type input "San Ignacio - AgroAlarcia"
type input "Lote 1"
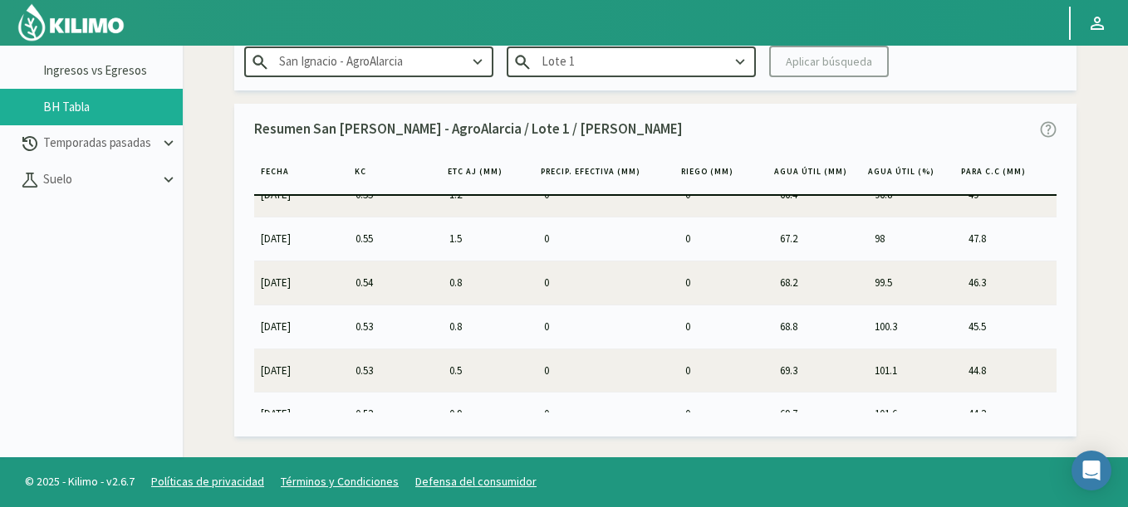
scroll to position [1978, 0]
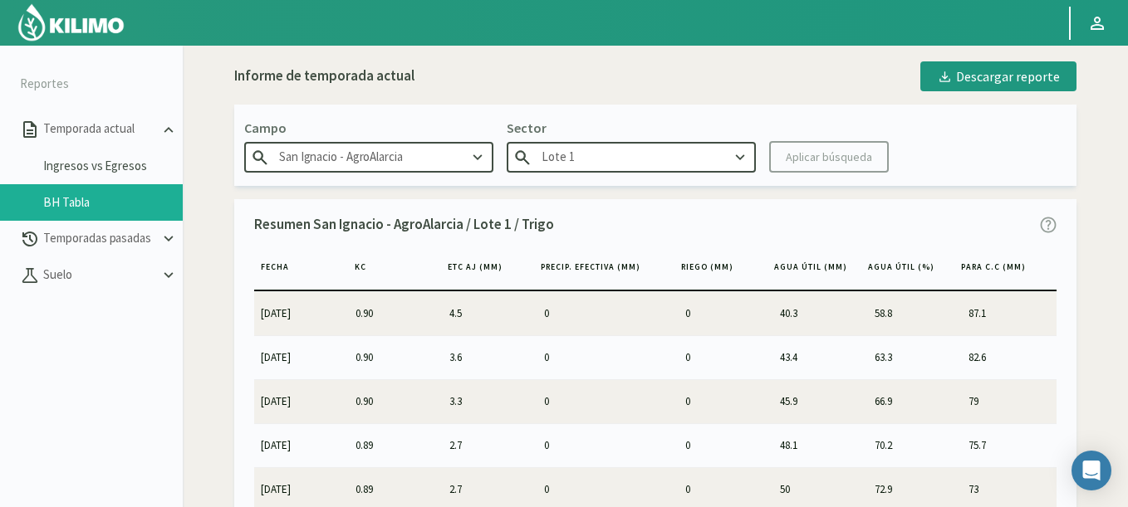
scroll to position [1978, 0]
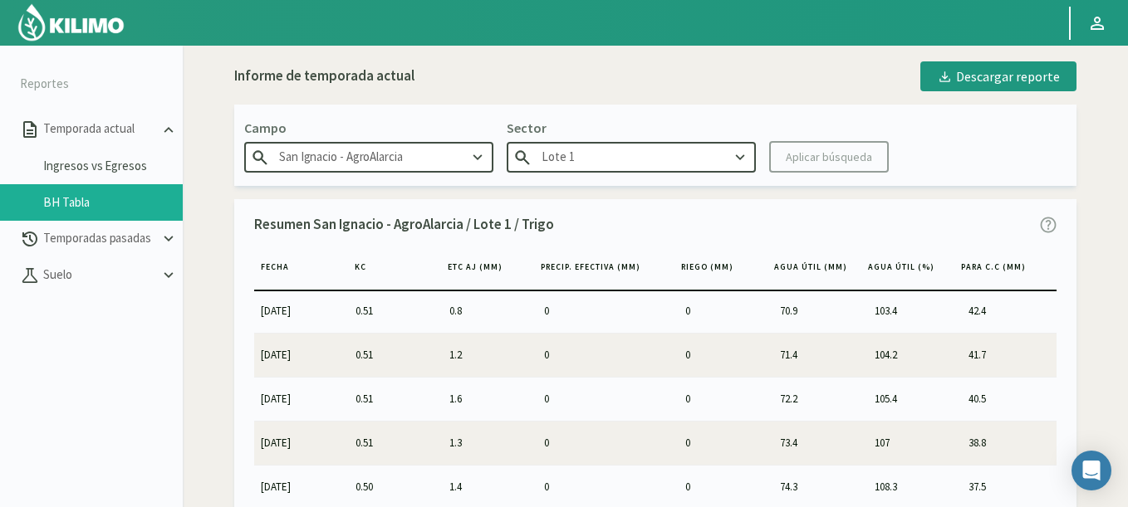
click at [56, 28] on img at bounding box center [71, 22] width 109 height 40
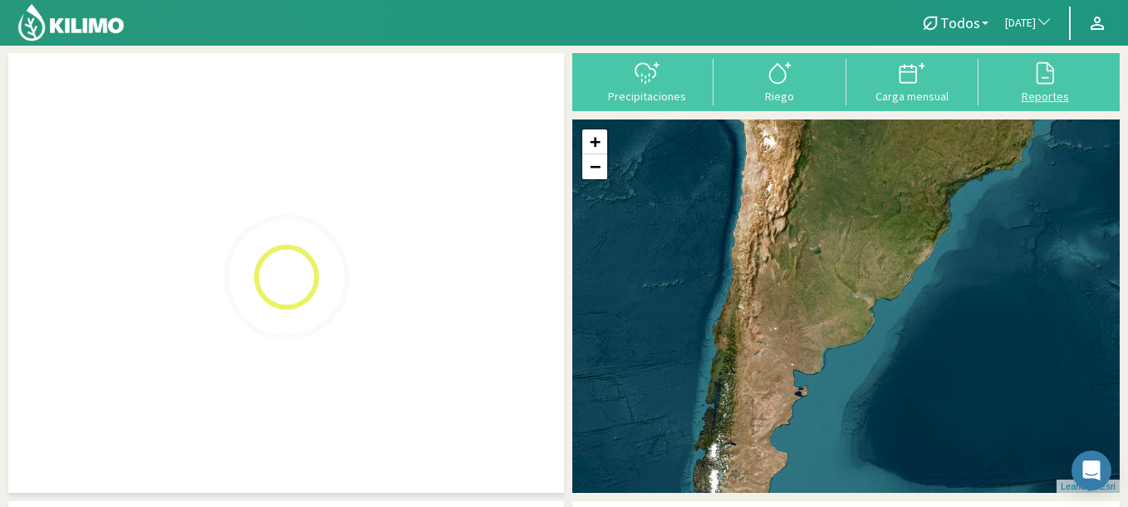
click at [1056, 99] on div "Reportes" at bounding box center [1044, 97] width 123 height 12
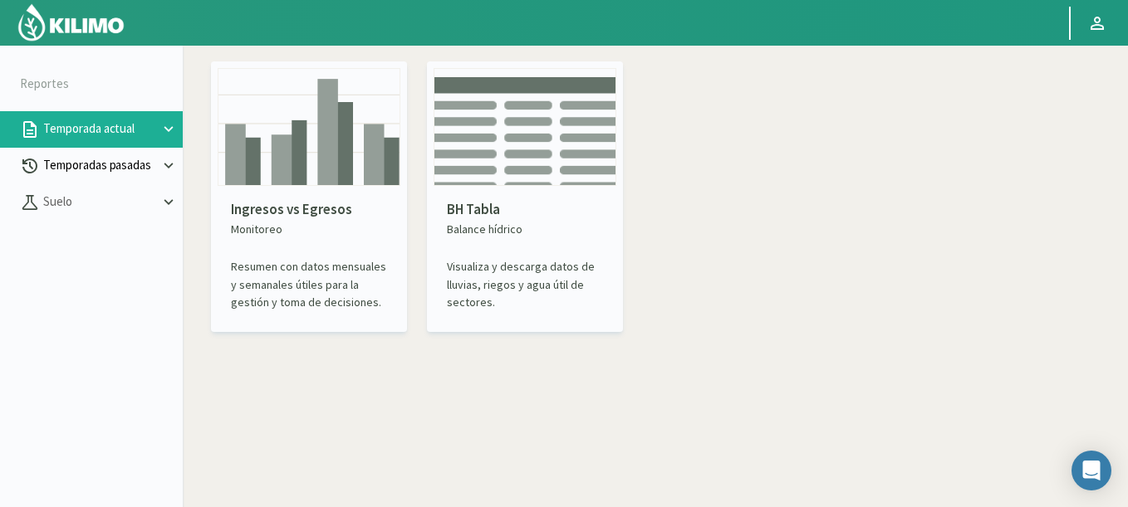
click at [130, 171] on p "Temporadas pasadas" at bounding box center [100, 165] width 120 height 19
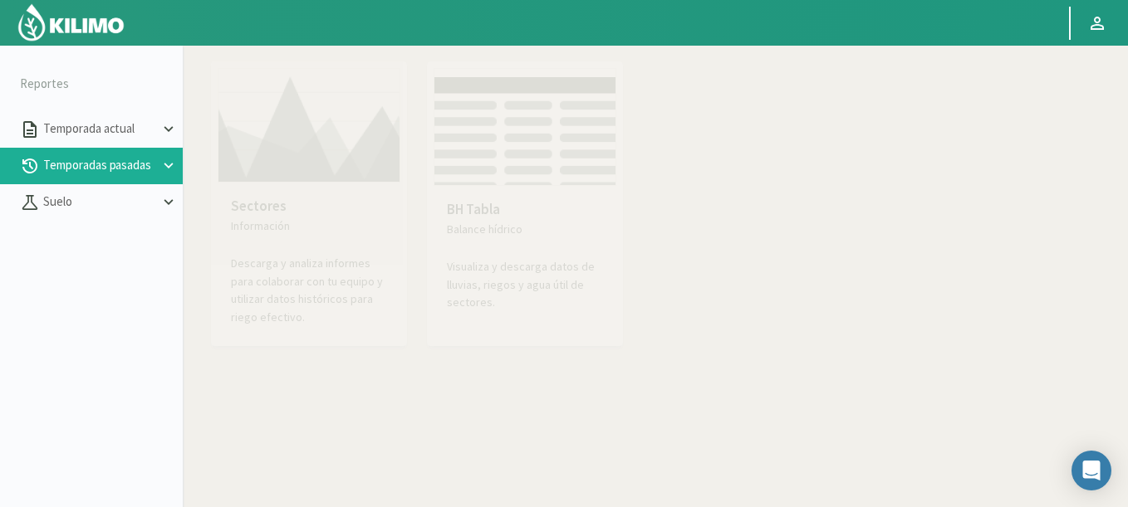
click at [324, 170] on img at bounding box center [309, 125] width 183 height 115
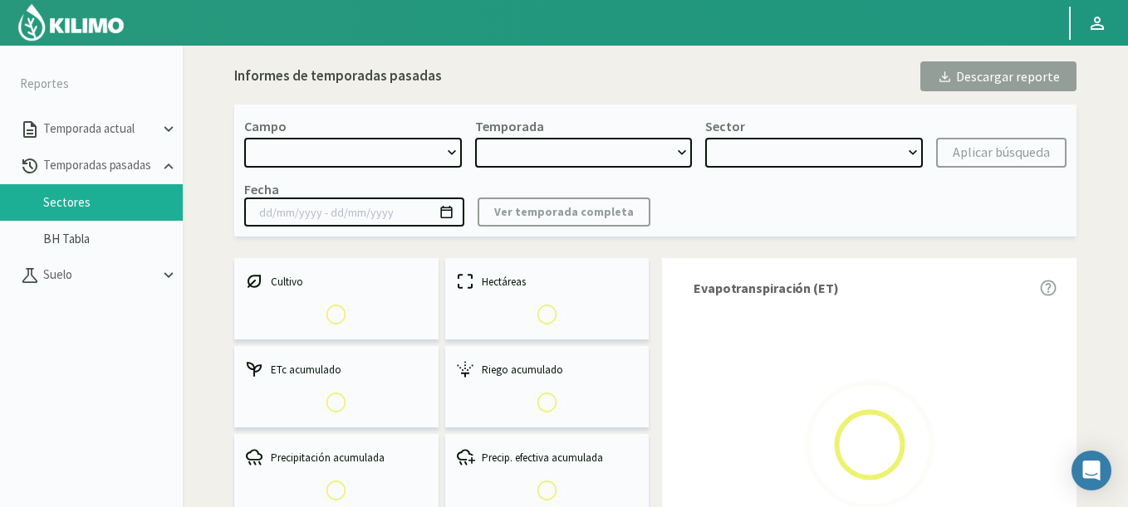
select select "0: Object"
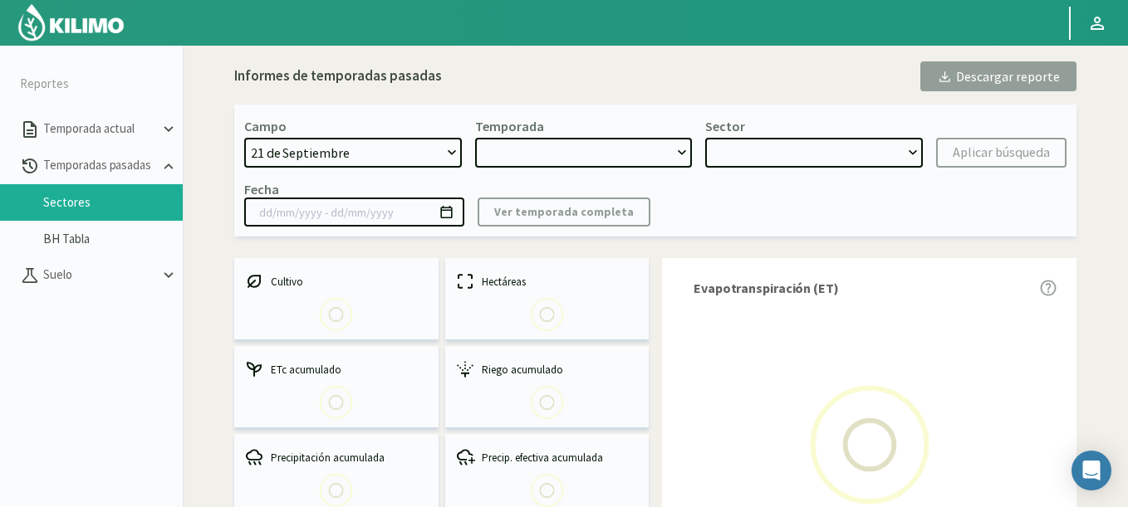
type input "[DATE] - [DATE]"
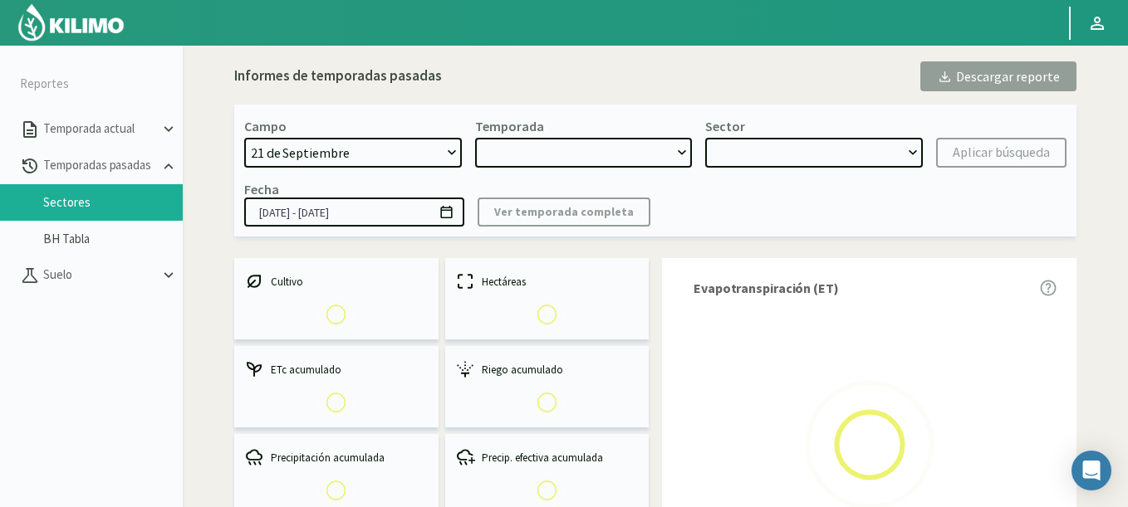
select select "0: 2023"
select select "0: Object"
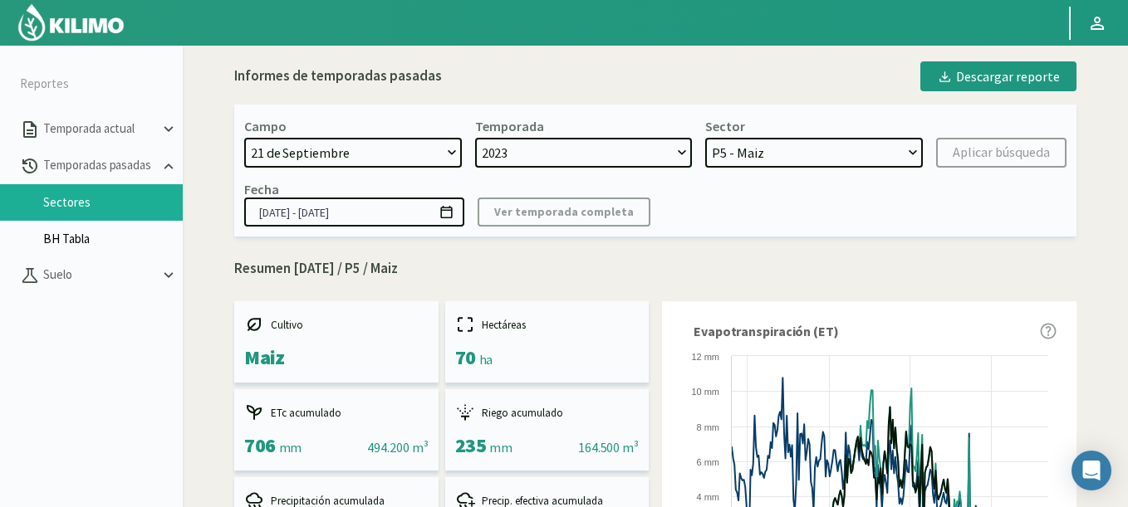
click at [77, 240] on link "BH Tabla" at bounding box center [113, 239] width 140 height 15
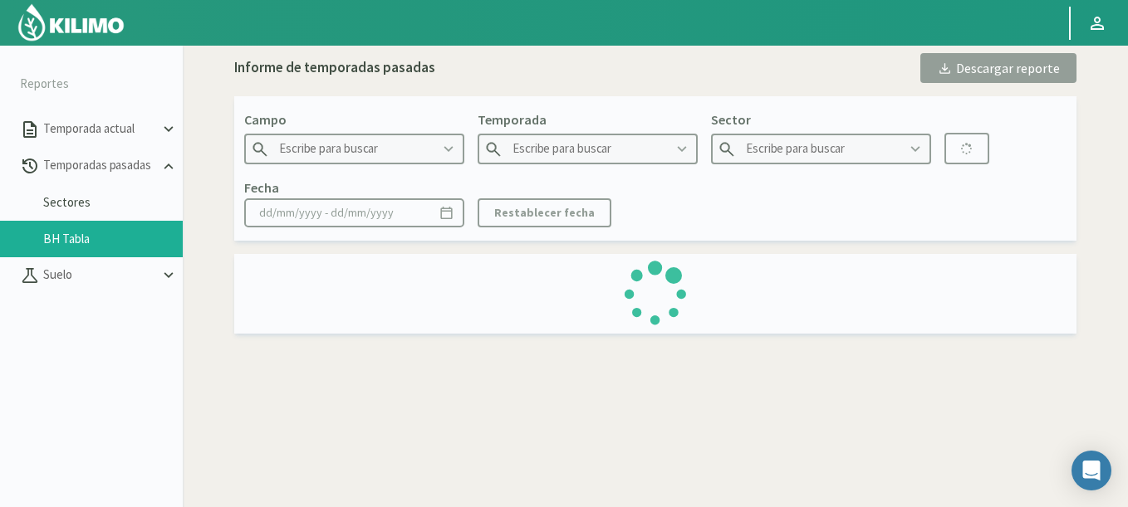
type input "21 de Septiembre"
type input "2022"
type input "P2B - Maiz"
type input "[DATE] - [DATE]"
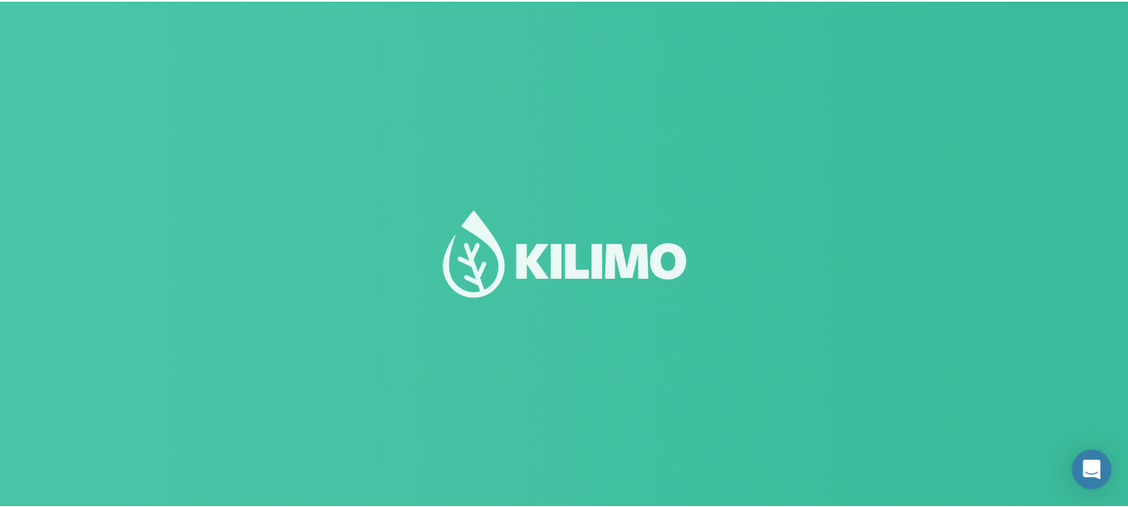
scroll to position [1, 0]
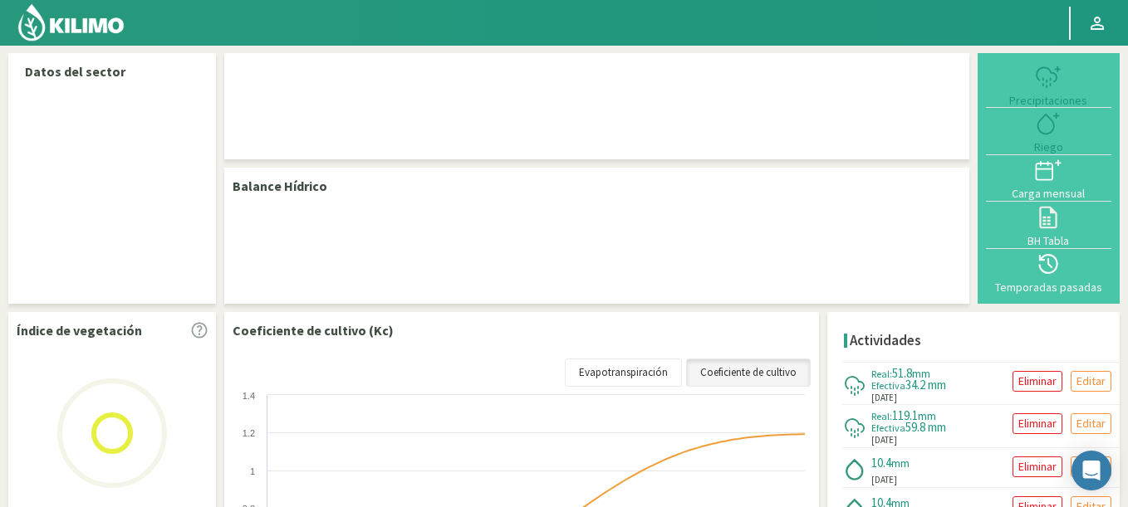
select select "174: Object"
select select "1: Object"
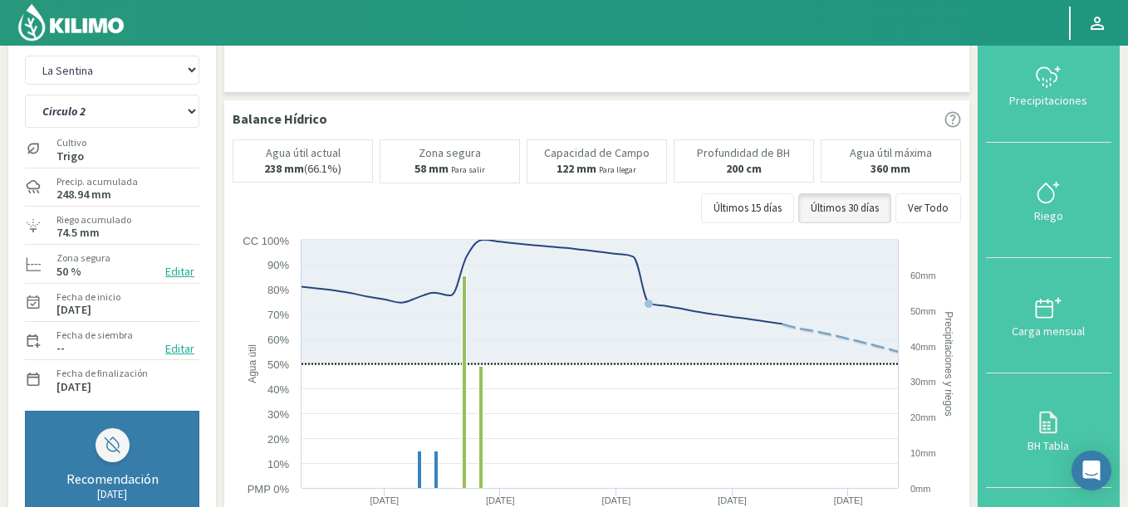
scroll to position [0, 0]
